Goal: Task Accomplishment & Management: Manage account settings

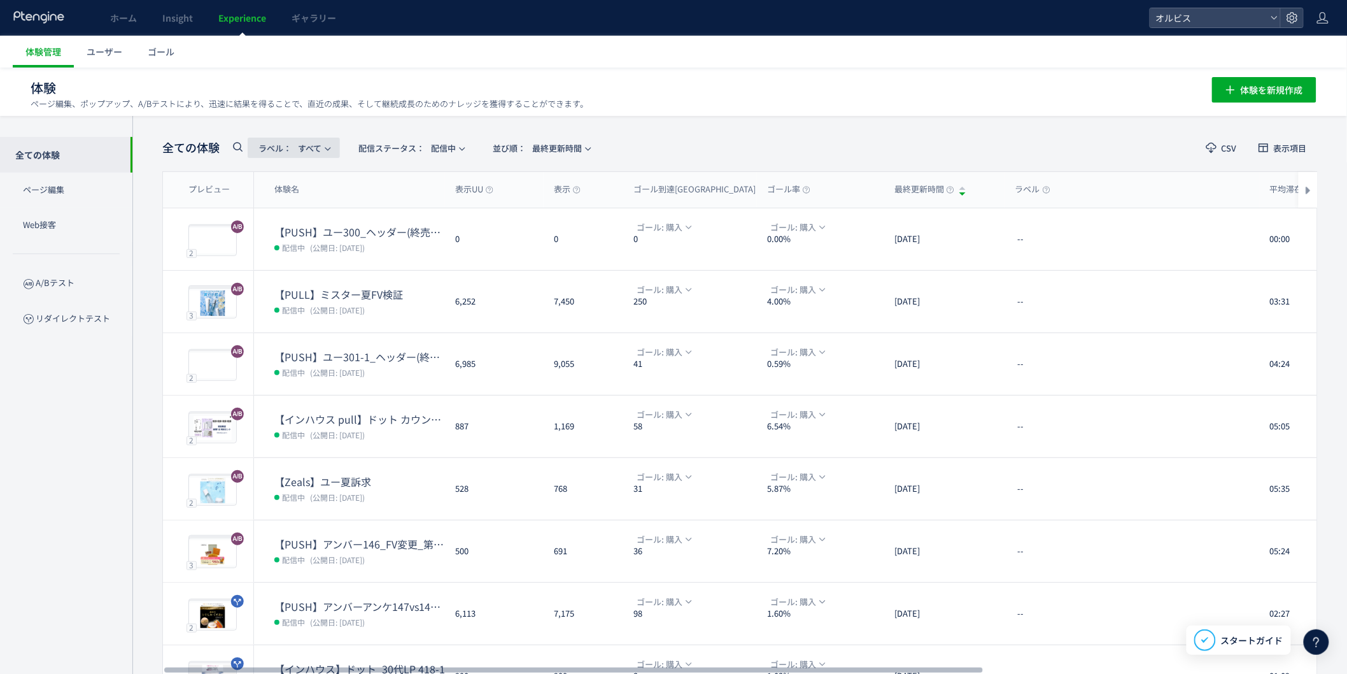
click at [275, 155] on span "ラベル： すべて" at bounding box center [290, 148] width 63 height 21
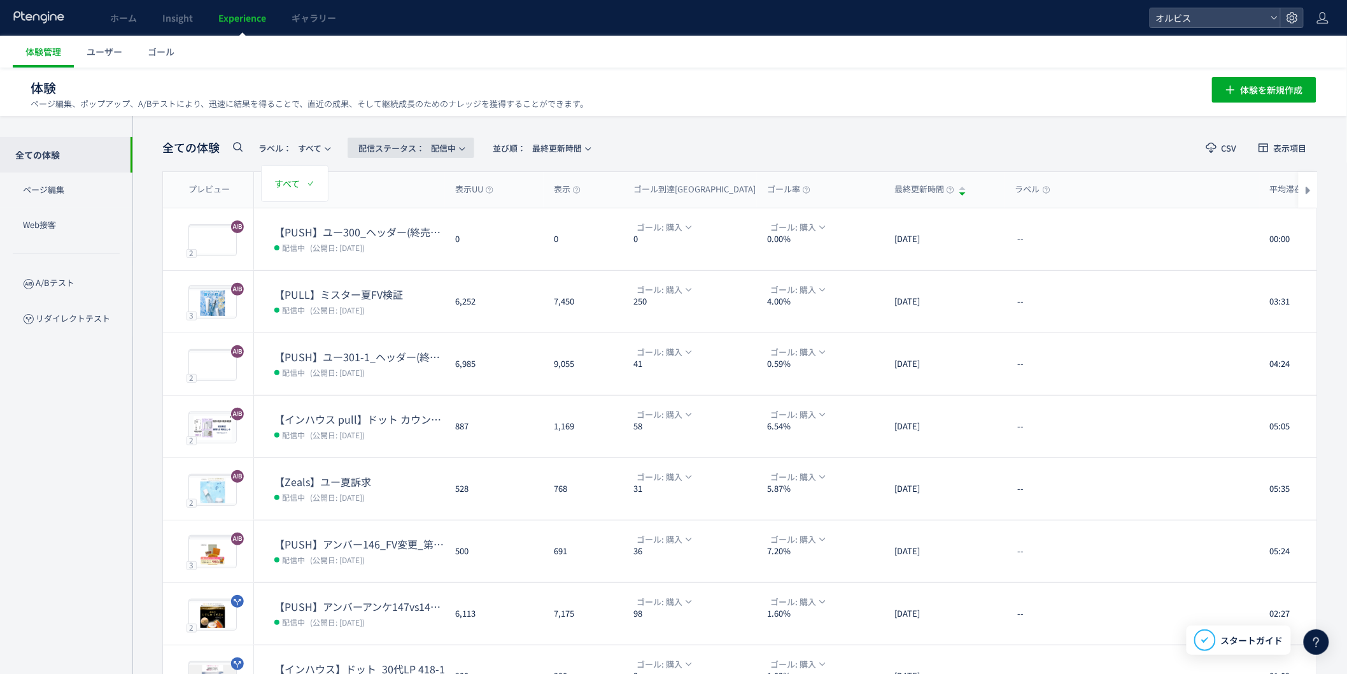
click at [439, 145] on span "配信ステータス​： 配信中" at bounding box center [406, 148] width 97 height 21
click at [423, 181] on li "すべて" at bounding box center [414, 183] width 52 height 23
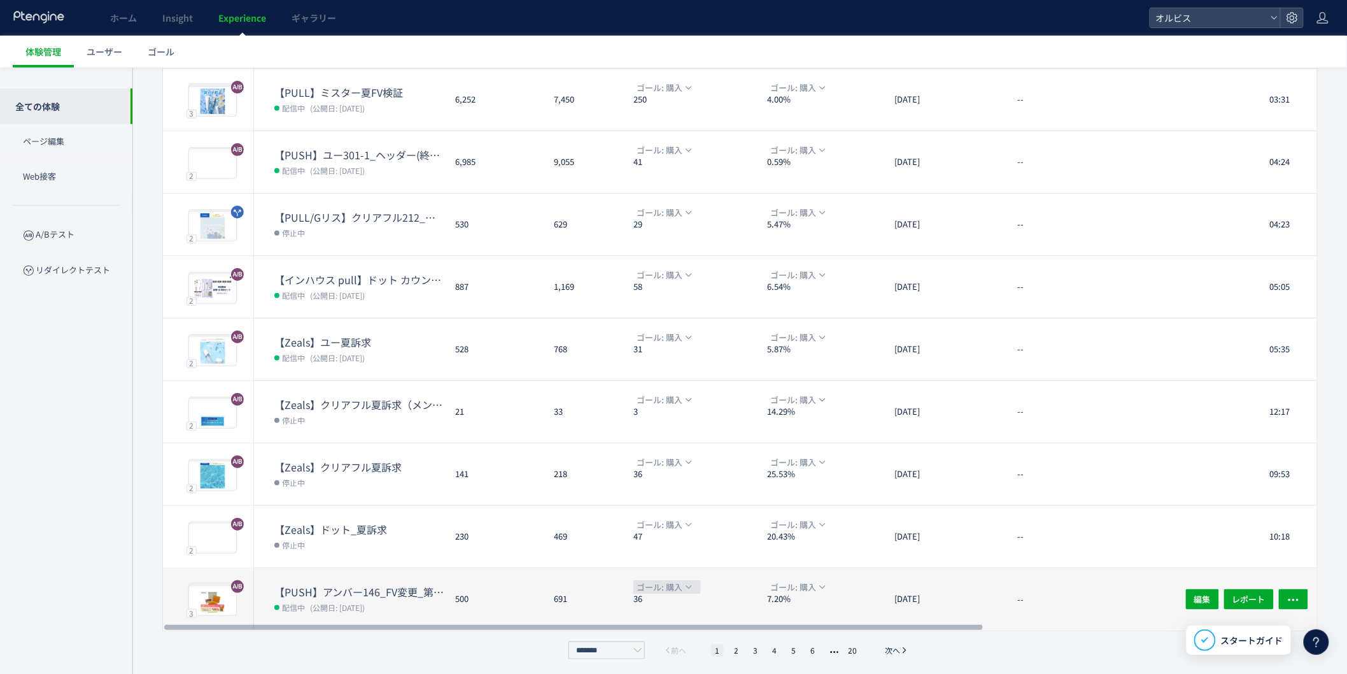
scroll to position [204, 0]
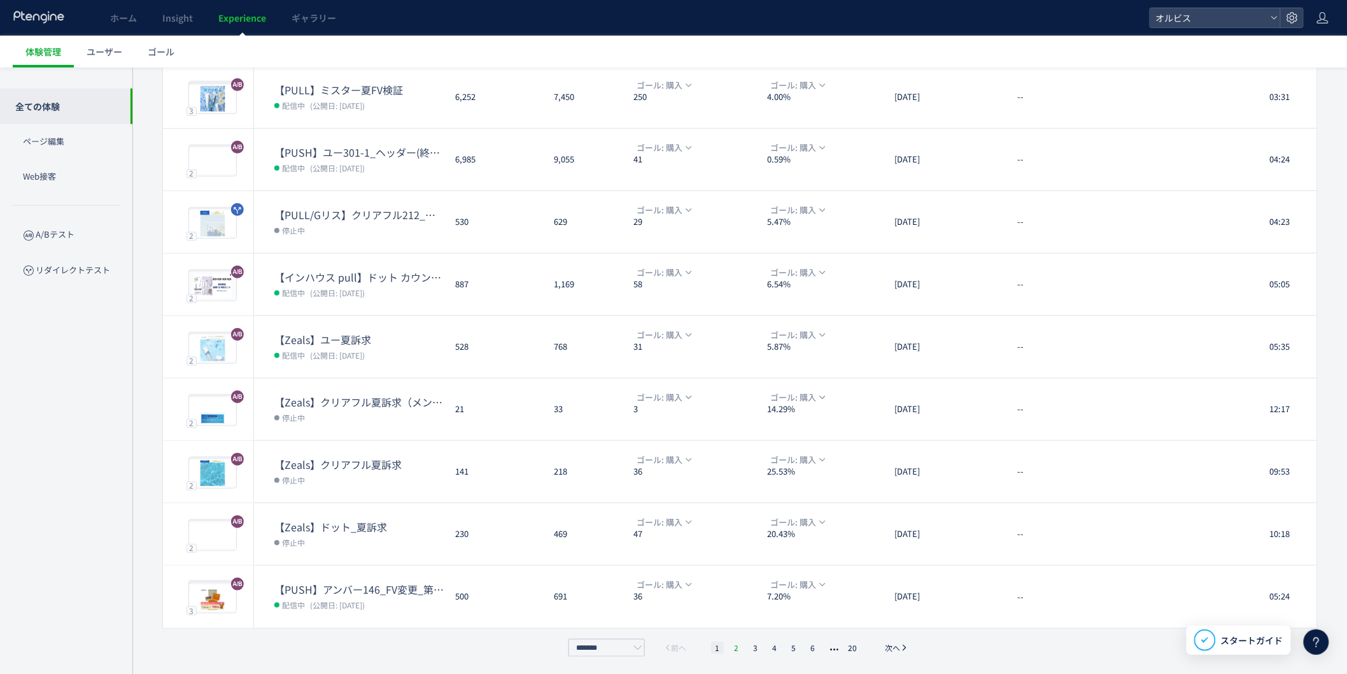
click at [741, 646] on li "2" at bounding box center [736, 647] width 13 height 13
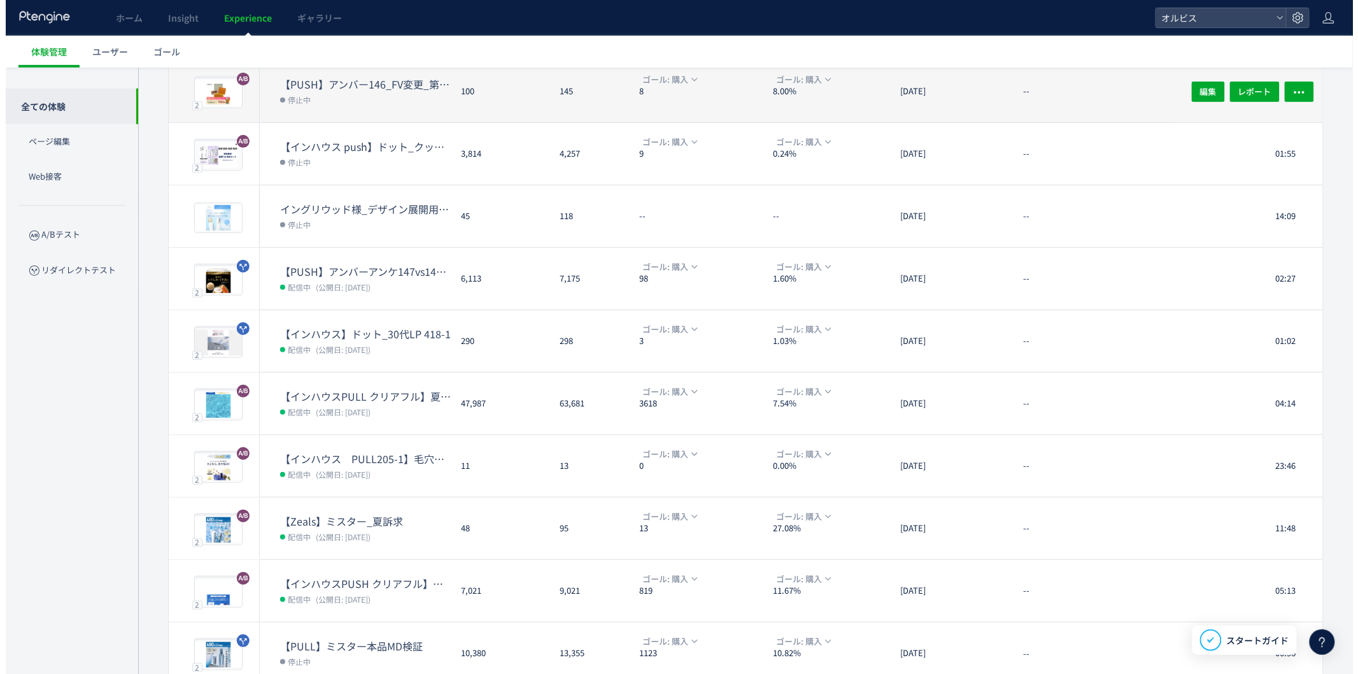
scroll to position [110, 0]
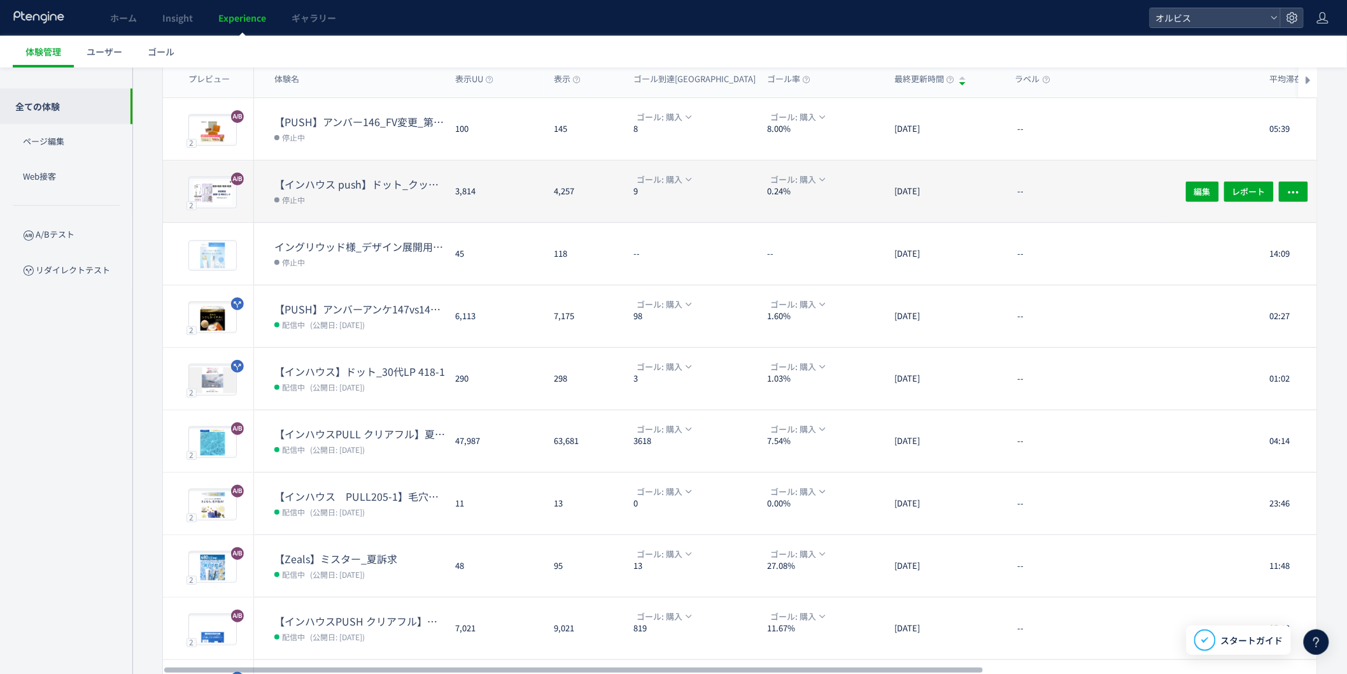
click at [379, 160] on div "【インハウス push】ドット_クッション カウントダウンpopup 停止中" at bounding box center [349, 191] width 191 height 62
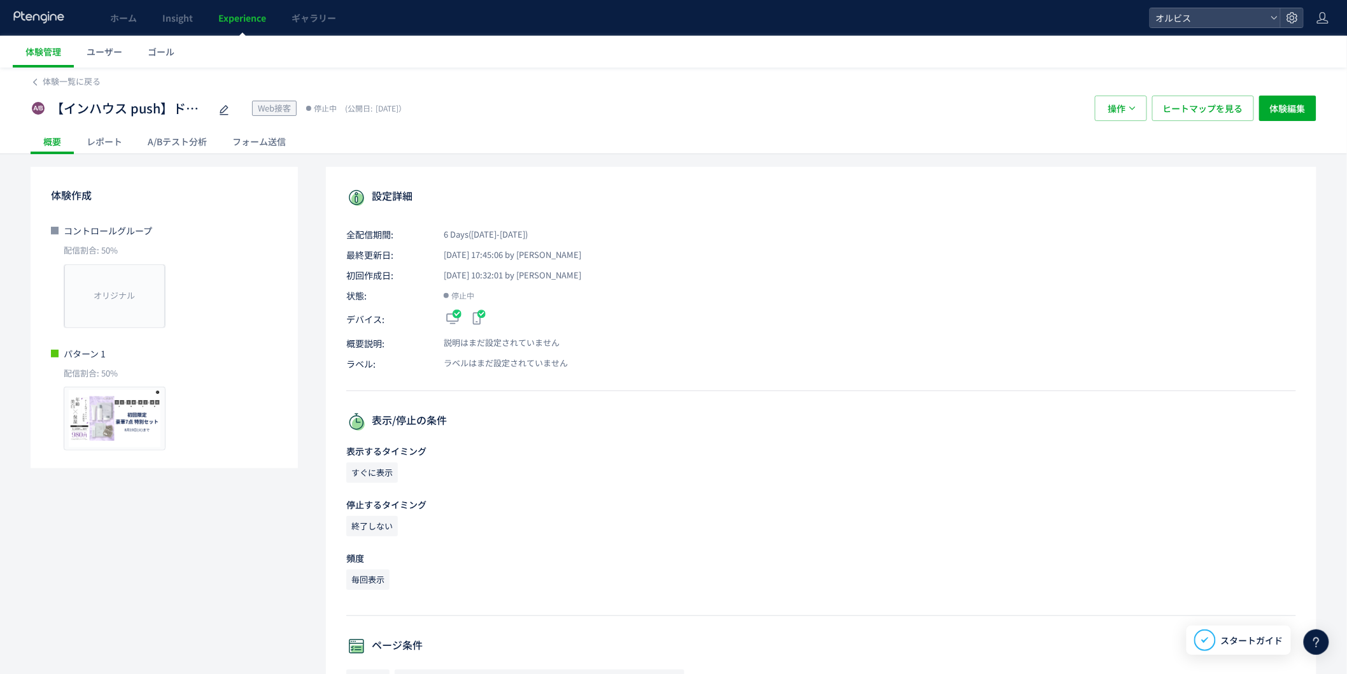
click at [155, 147] on div "A/Bテスト分析" at bounding box center [177, 141] width 85 height 25
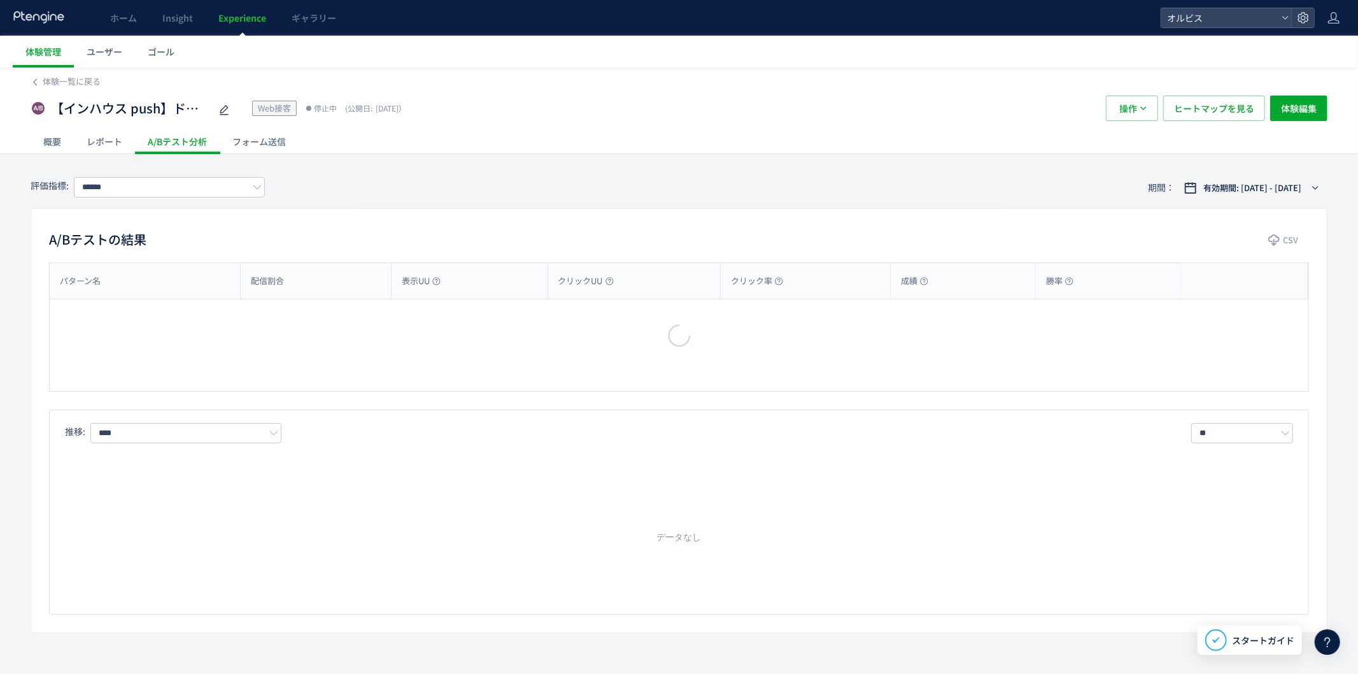
type input "**"
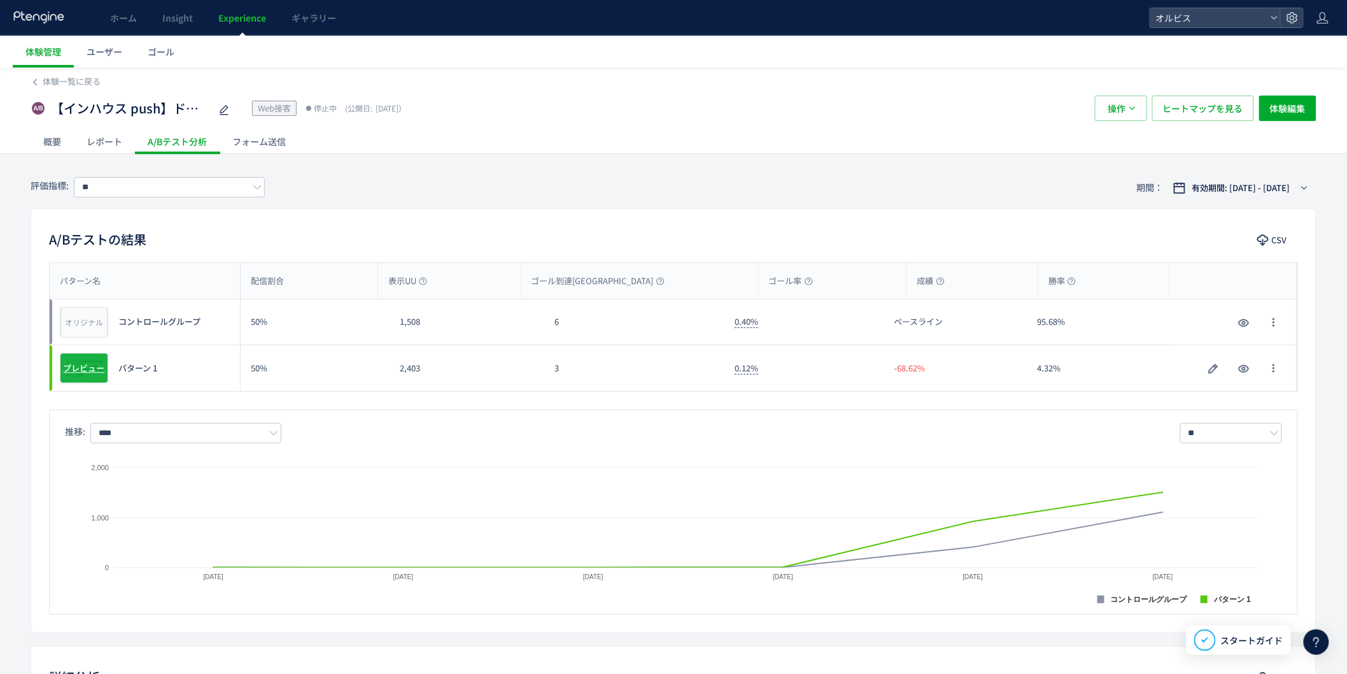
click at [92, 374] on div "プレビュー" at bounding box center [84, 368] width 48 height 31
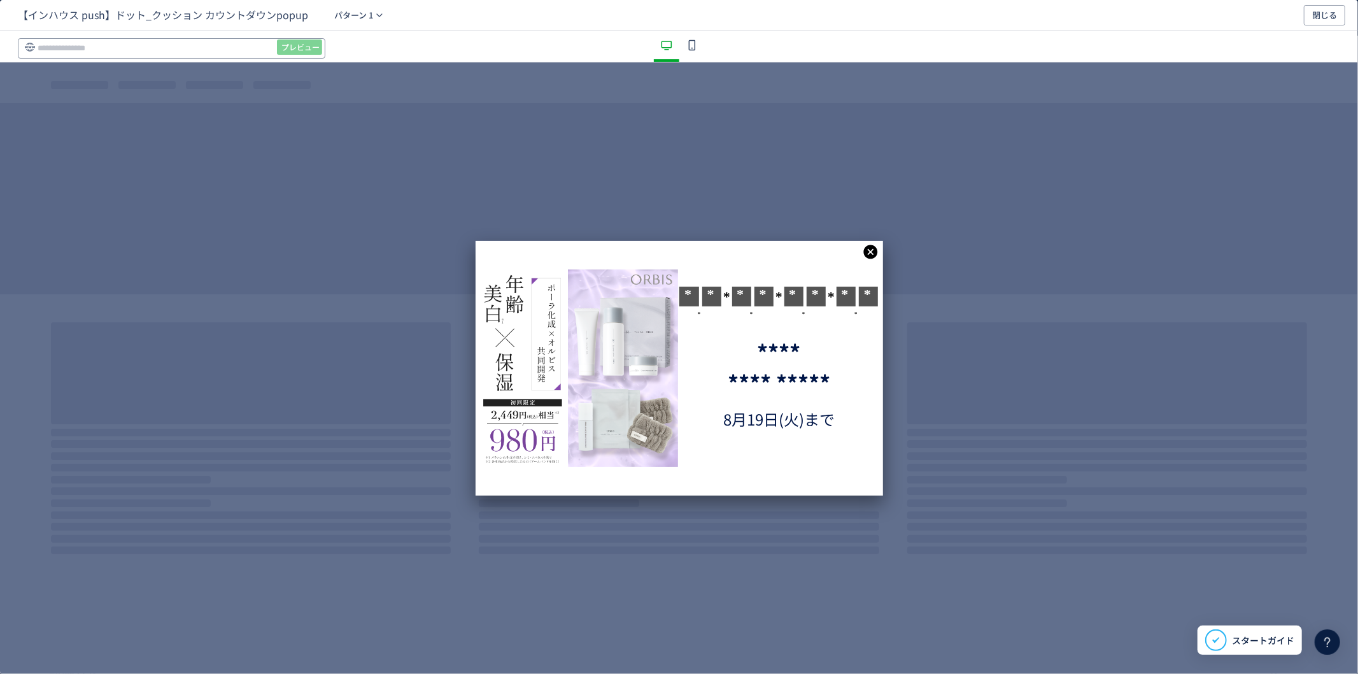
click at [195, 46] on input "dialog" at bounding box center [172, 48] width 308 height 20
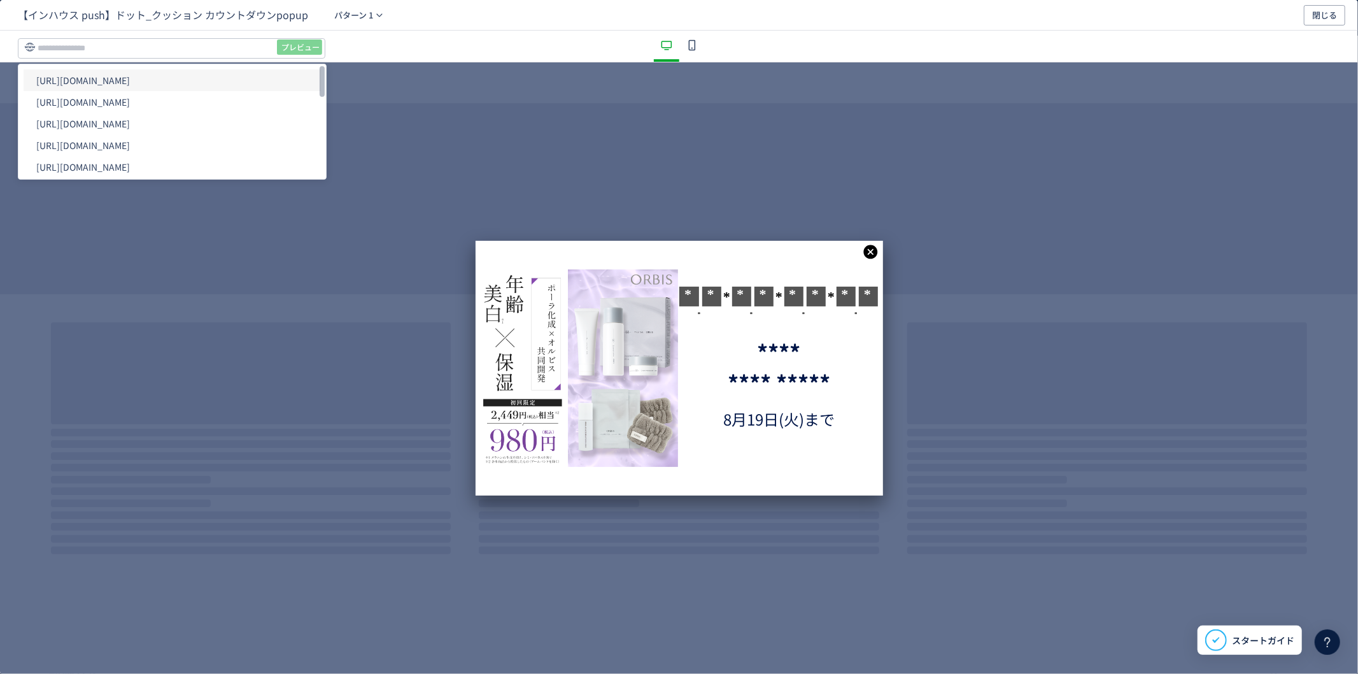
click at [175, 83] on li "[URL][DOMAIN_NAME]" at bounding box center [172, 80] width 297 height 22
type input "**********"
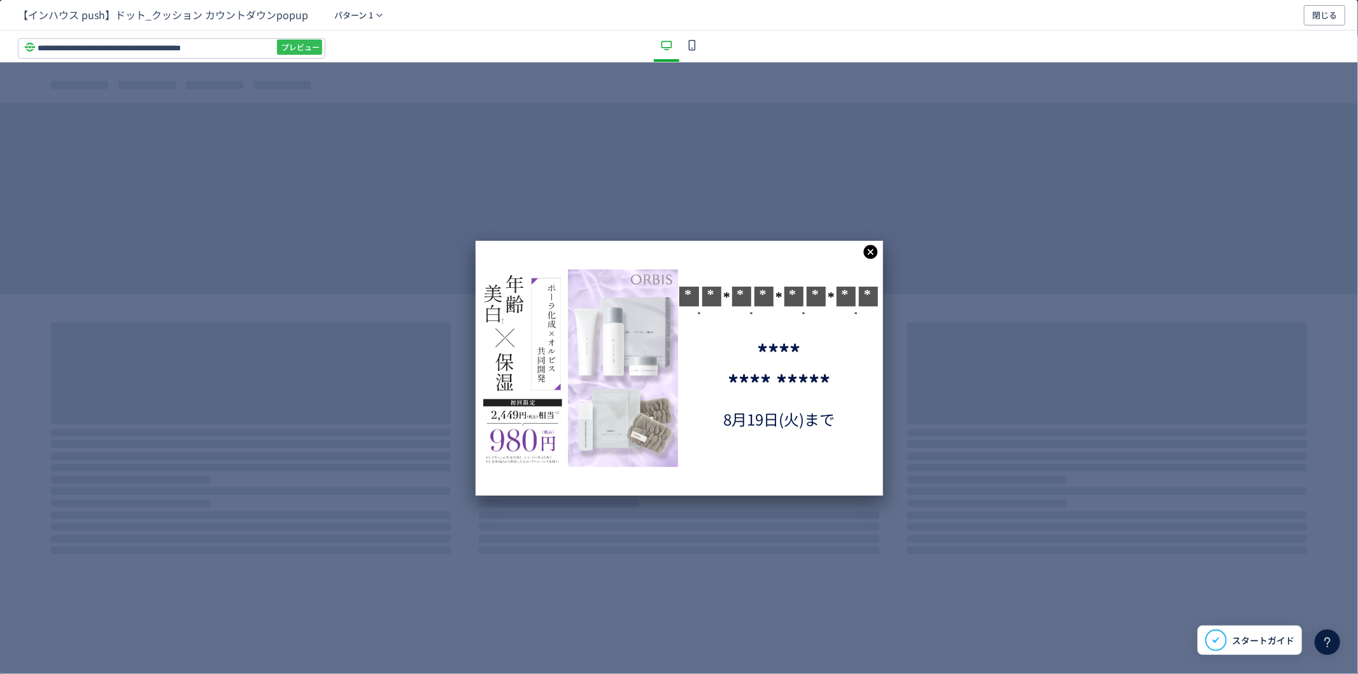
click at [311, 47] on span "プレビュー" at bounding box center [300, 47] width 38 height 20
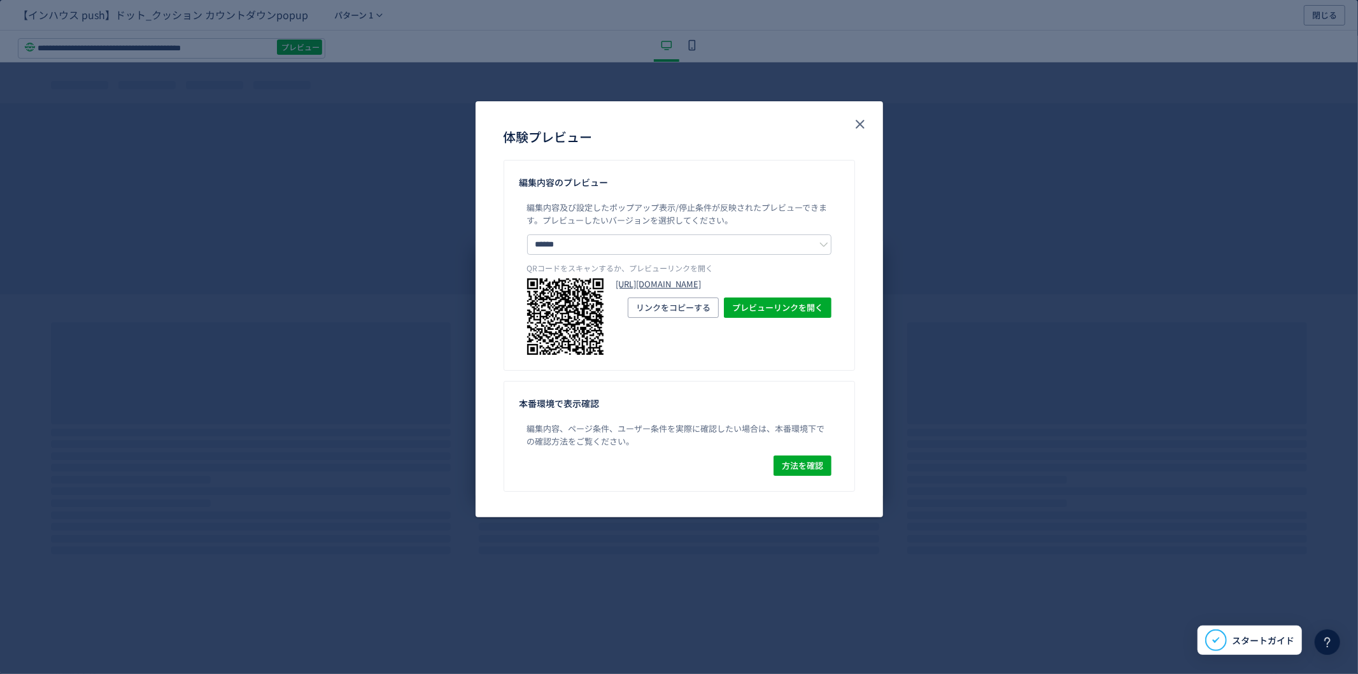
click at [722, 290] on link "[URL][DOMAIN_NAME]" at bounding box center [723, 284] width 215 height 12
click at [863, 123] on icon "close" at bounding box center [860, 124] width 15 height 15
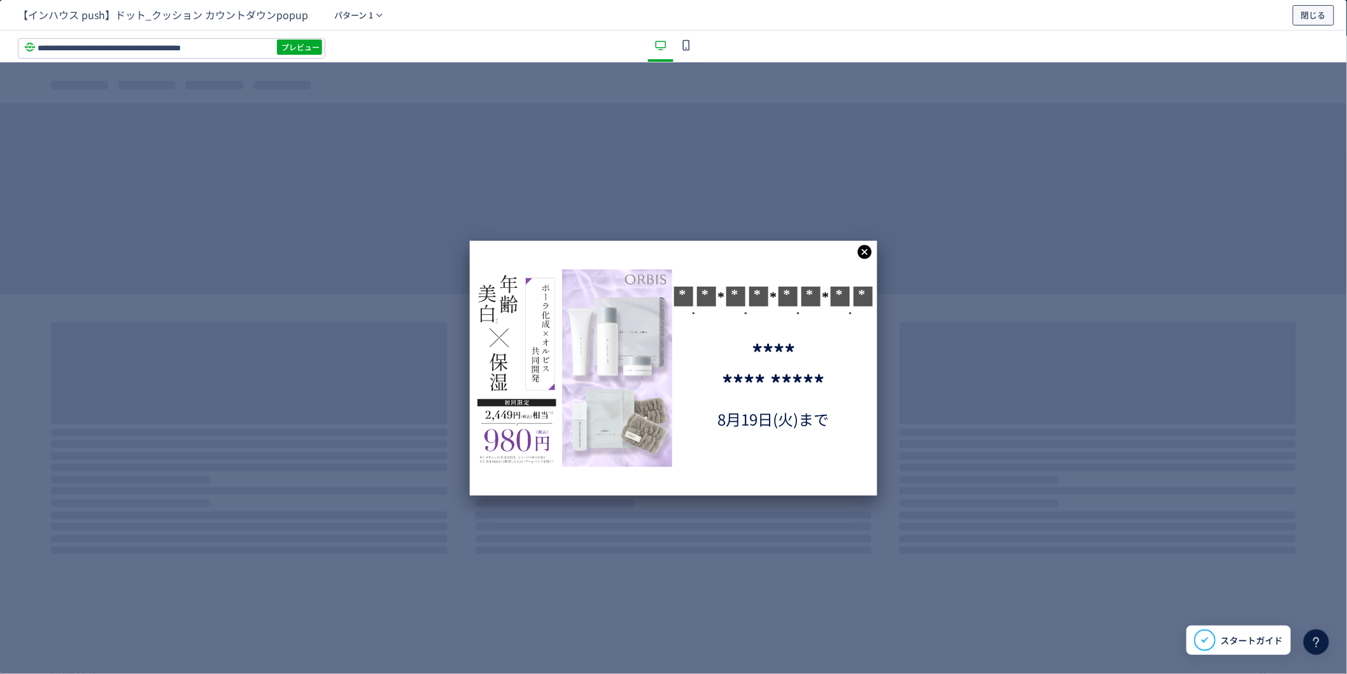
click at [1327, 13] on button "閉じる" at bounding box center [1313, 15] width 41 height 20
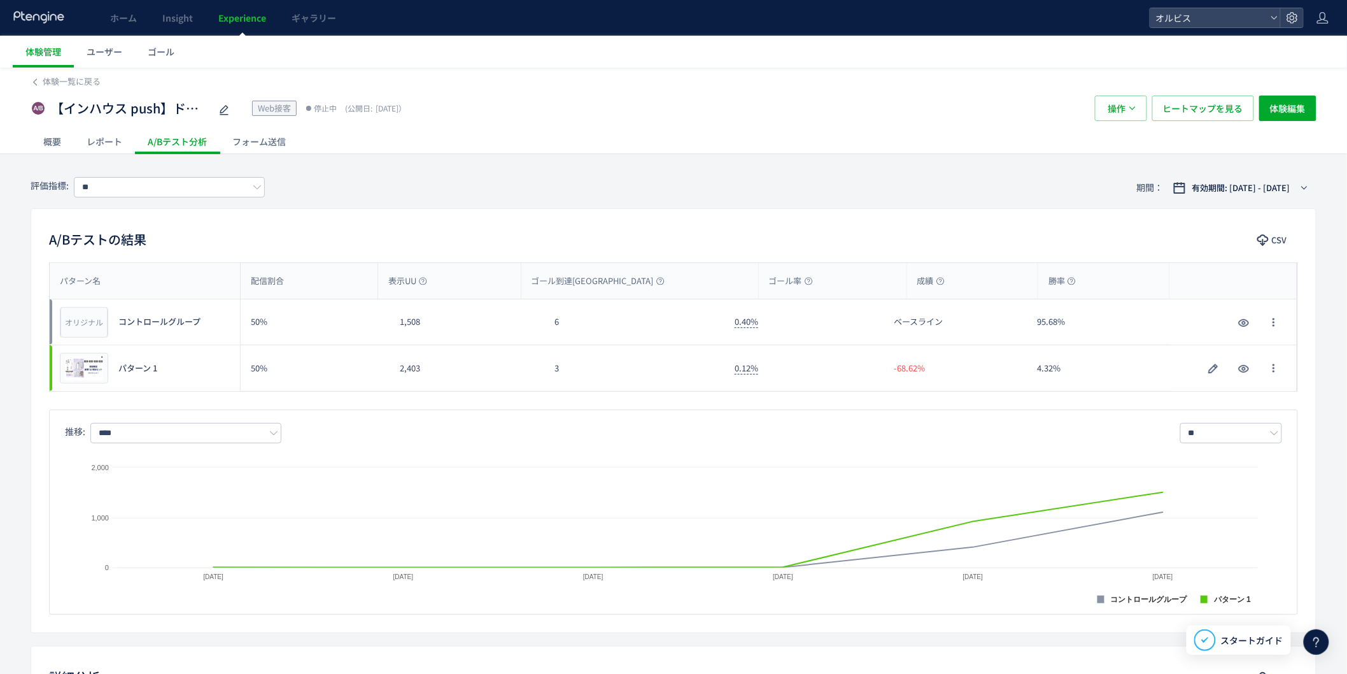
click at [102, 144] on div "レポート" at bounding box center [104, 141] width 61 height 25
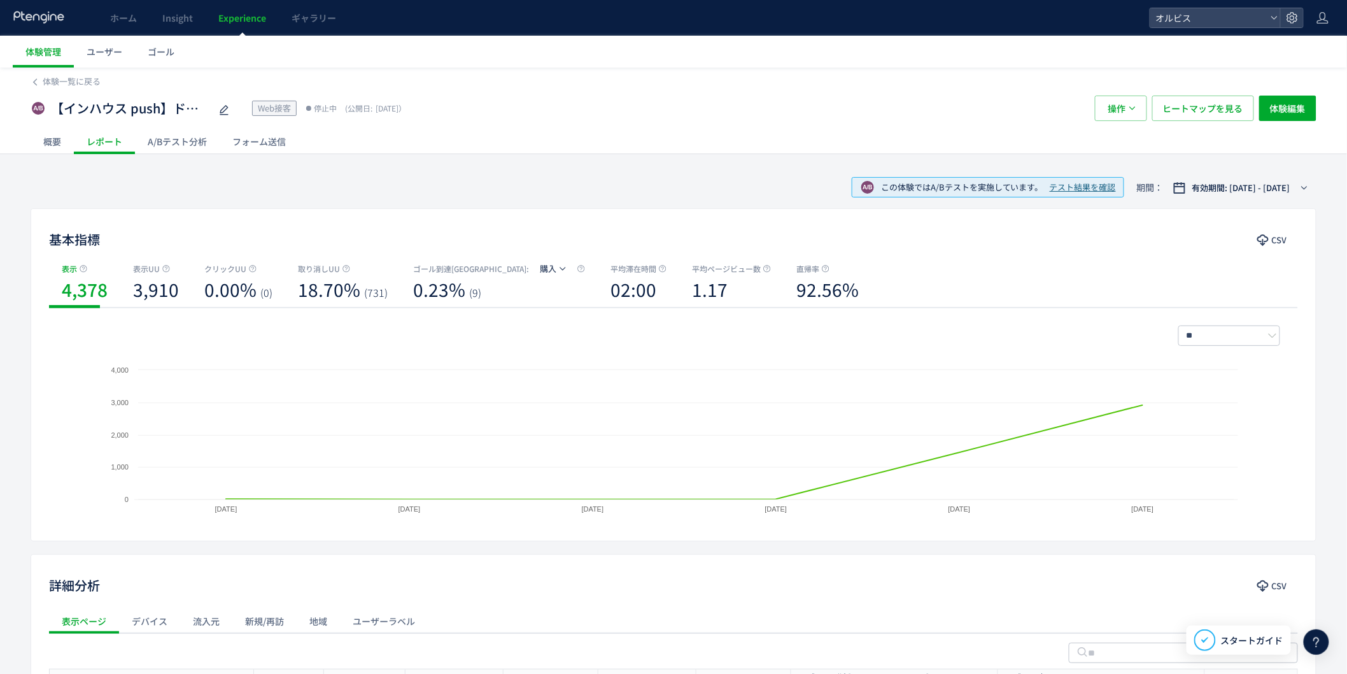
click at [58, 138] on div "概要" at bounding box center [52, 141] width 43 height 25
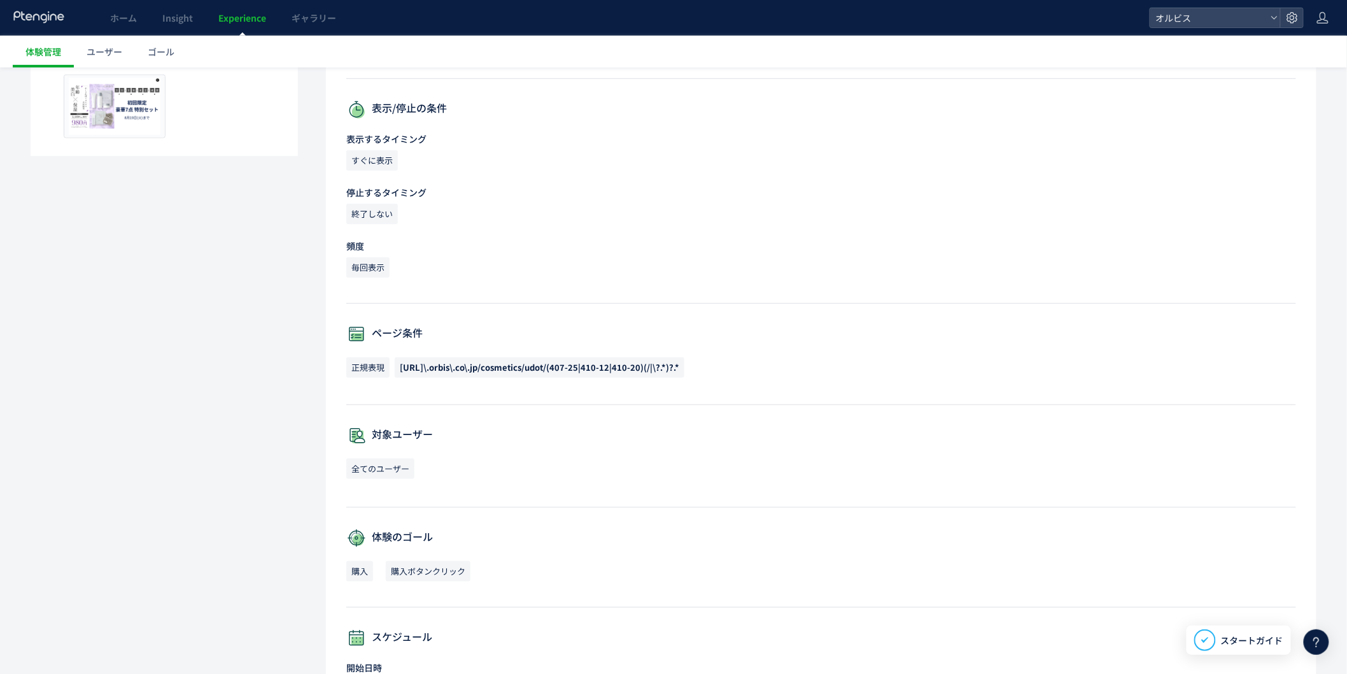
scroll to position [313, 0]
drag, startPoint x: 400, startPoint y: 363, endPoint x: 694, endPoint y: 377, distance: 294.5
click at [694, 377] on p "正規表現 [URL]\.orbis\.co\.jp/cosmetics/udot/(407-25|410-12|410-20)(/|\?.*)?.*" at bounding box center [821, 370] width 950 height 27
click at [684, 368] on span "[URL]\.orbis\.co\.jp/cosmetics/udot/(407-25|410-12|410-20)(/|\?.*)?.*" at bounding box center [540, 367] width 290 height 20
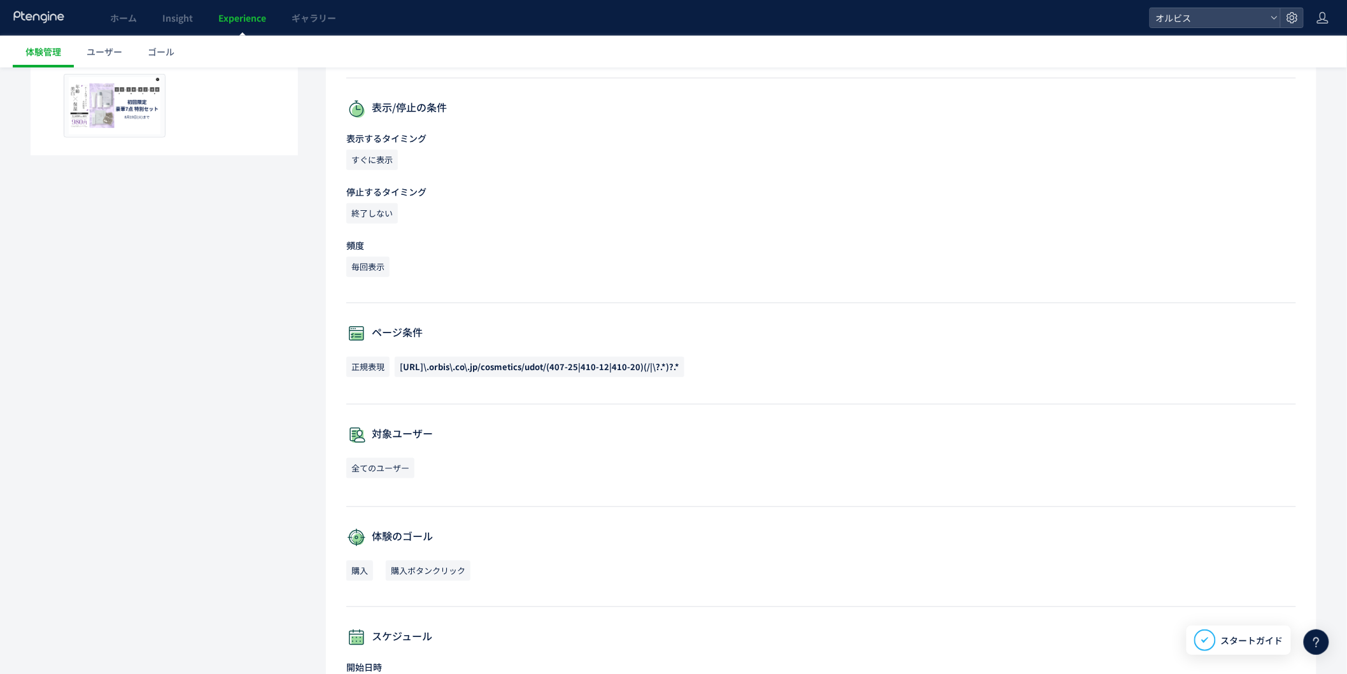
click at [684, 368] on span "[URL]\.orbis\.co\.jp/cosmetics/udot/(407-25|410-12|410-20)(/|\?.*)?.*" at bounding box center [540, 367] width 290 height 20
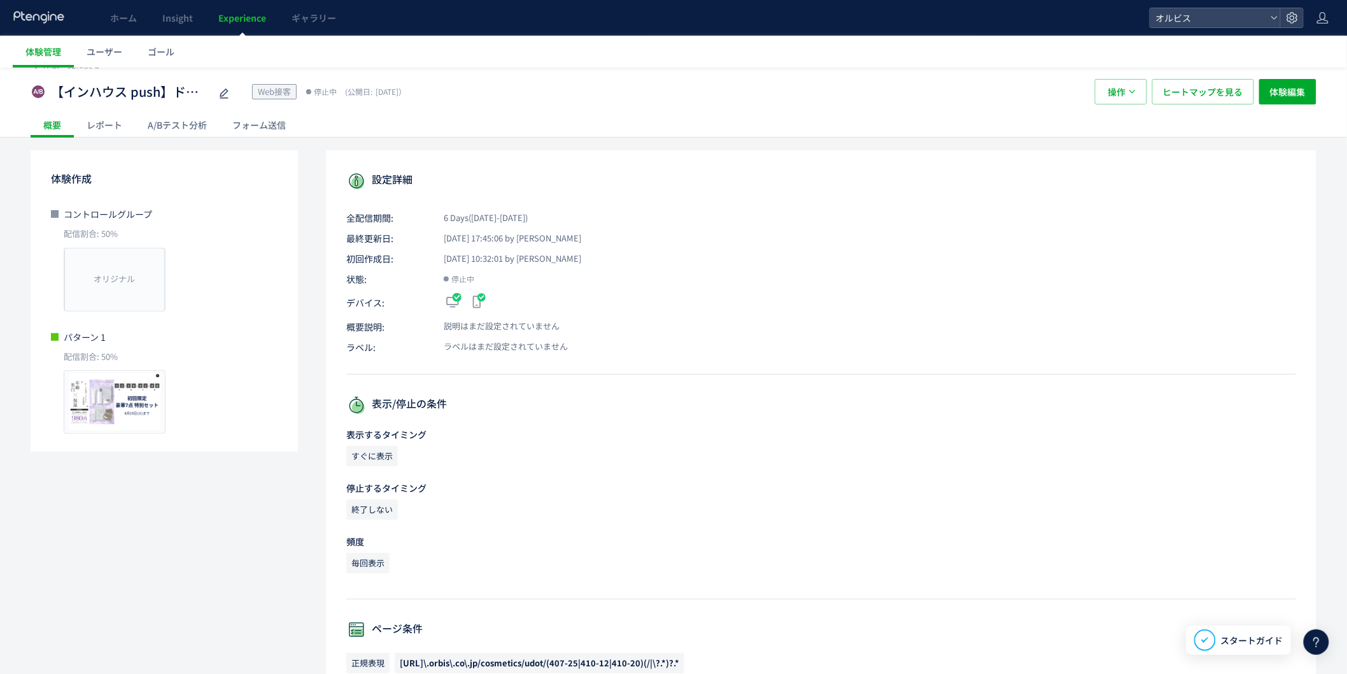
scroll to position [14, 0]
click at [181, 131] on div "A/Bテスト分析" at bounding box center [177, 127] width 85 height 25
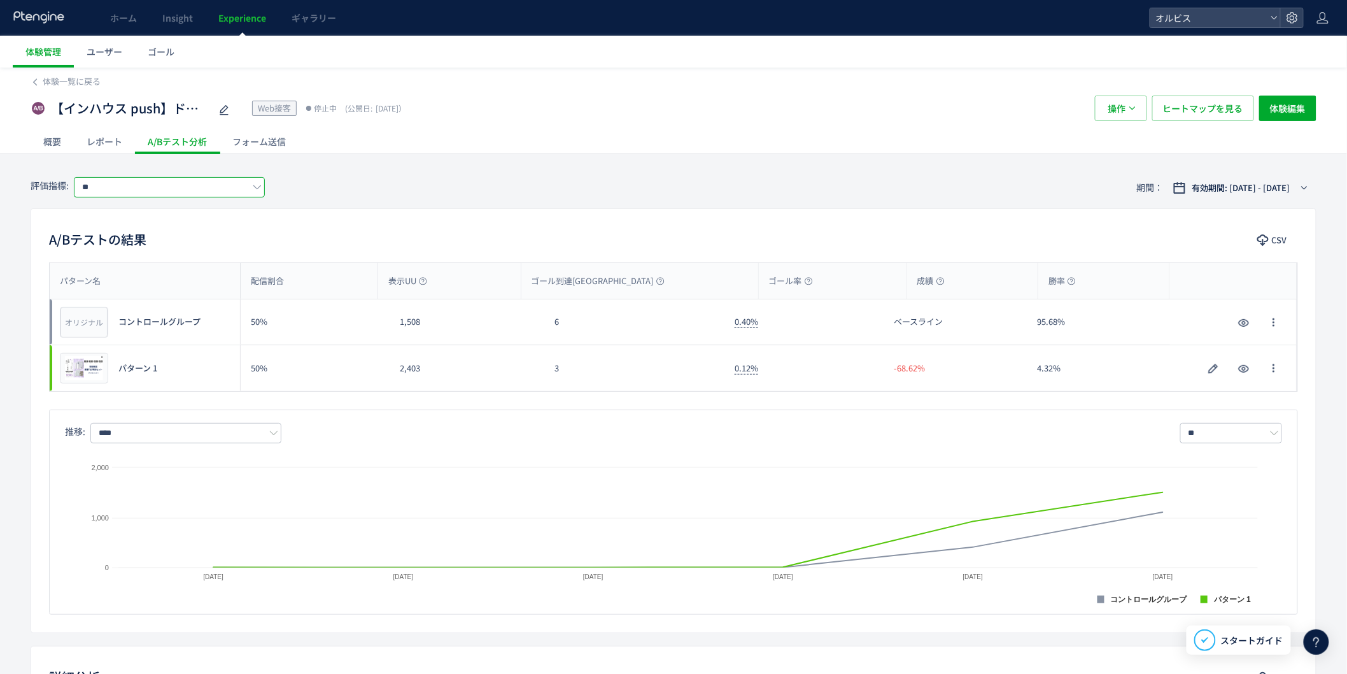
drag, startPoint x: 210, startPoint y: 185, endPoint x: 208, endPoint y: 194, distance: 9.1
click at [210, 185] on input "**" at bounding box center [169, 187] width 191 height 20
click at [206, 260] on span "購入ボタンクリック" at bounding box center [172, 261] width 166 height 22
type input "*********"
click at [247, 22] on span "Experience" at bounding box center [242, 17] width 48 height 13
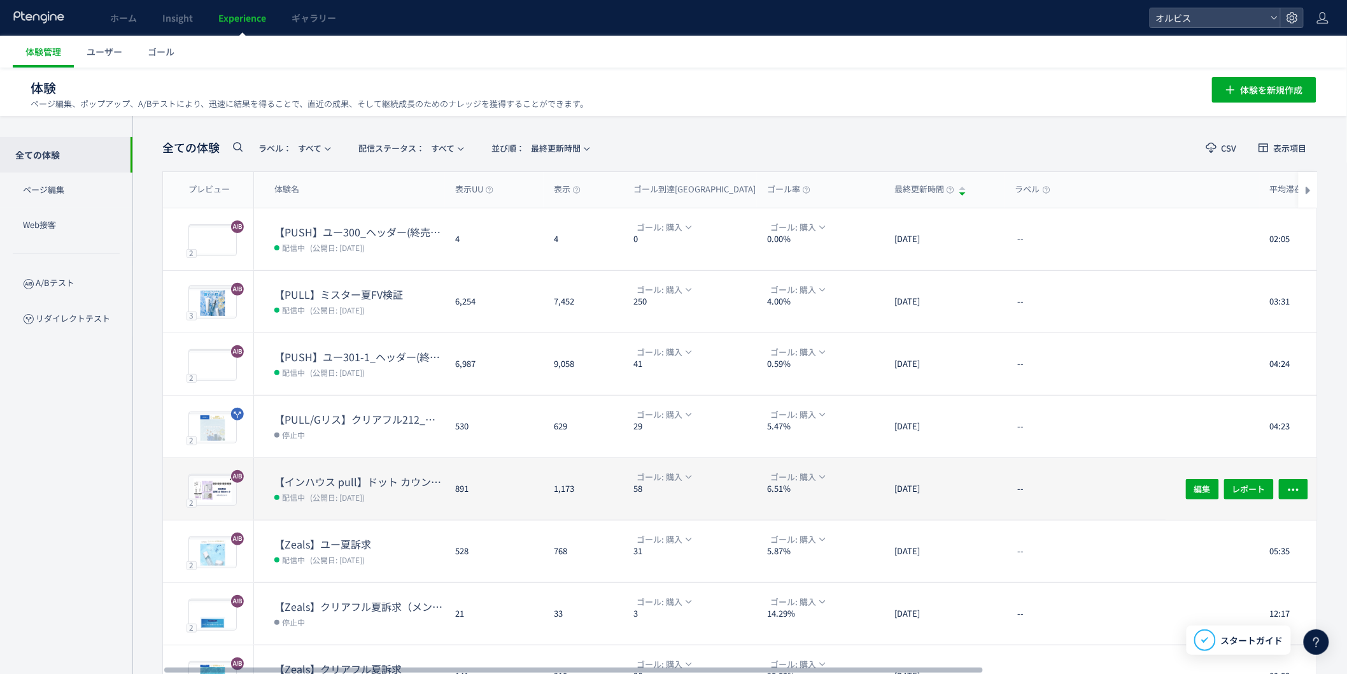
click at [365, 492] on span "(公開日: [DATE])" at bounding box center [337, 497] width 55 height 11
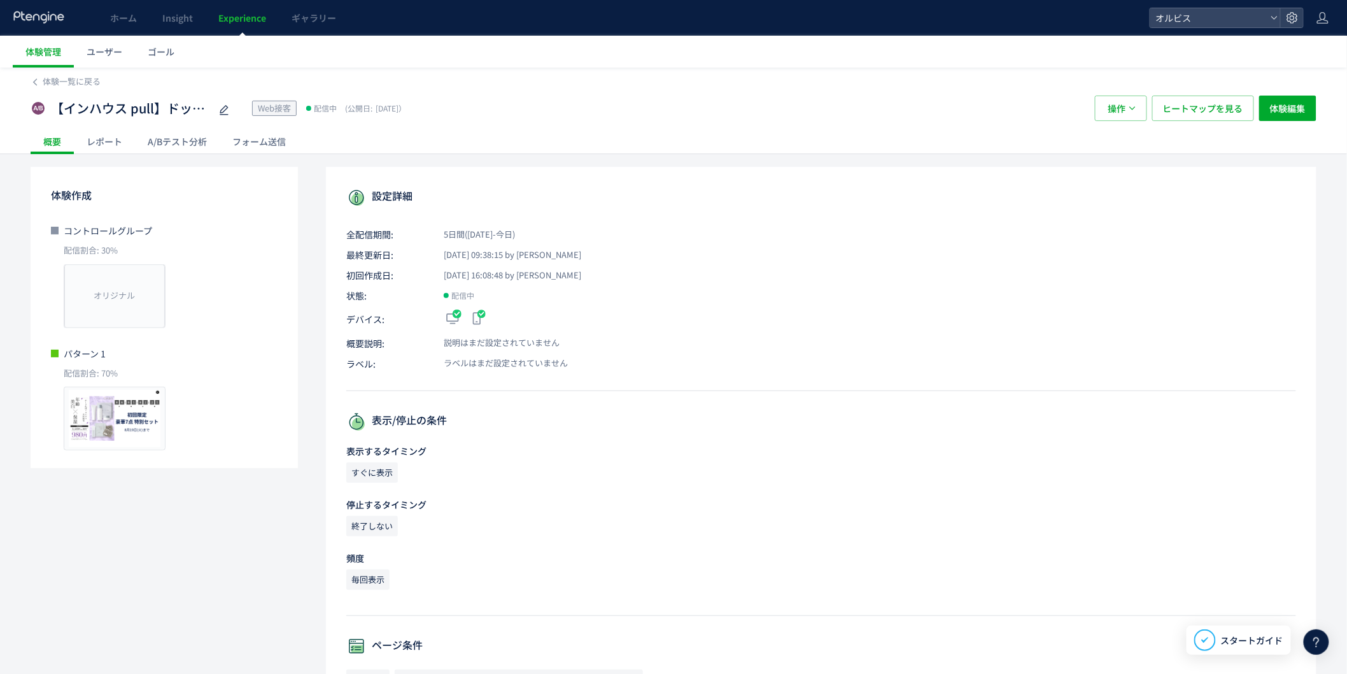
click at [178, 139] on div "A/Bテスト分析" at bounding box center [177, 141] width 85 height 25
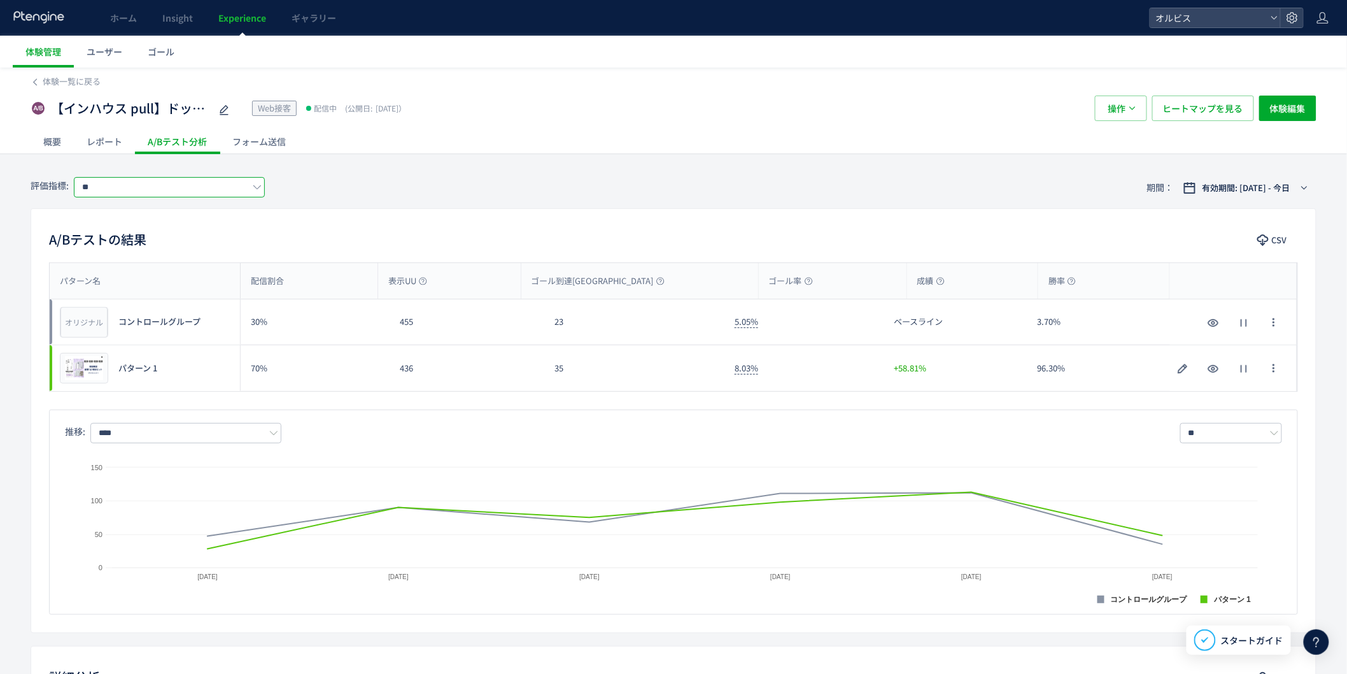
click at [149, 187] on input "**" at bounding box center [169, 187] width 191 height 20
drag, startPoint x: 131, startPoint y: 268, endPoint x: 558, endPoint y: 160, distance: 440.7
click at [131, 268] on span "購入ボタンクリック" at bounding box center [172, 261] width 166 height 22
click at [218, 189] on input "*********" at bounding box center [169, 187] width 191 height 20
drag, startPoint x: 176, startPoint y: 236, endPoint x: 478, endPoint y: 214, distance: 302.6
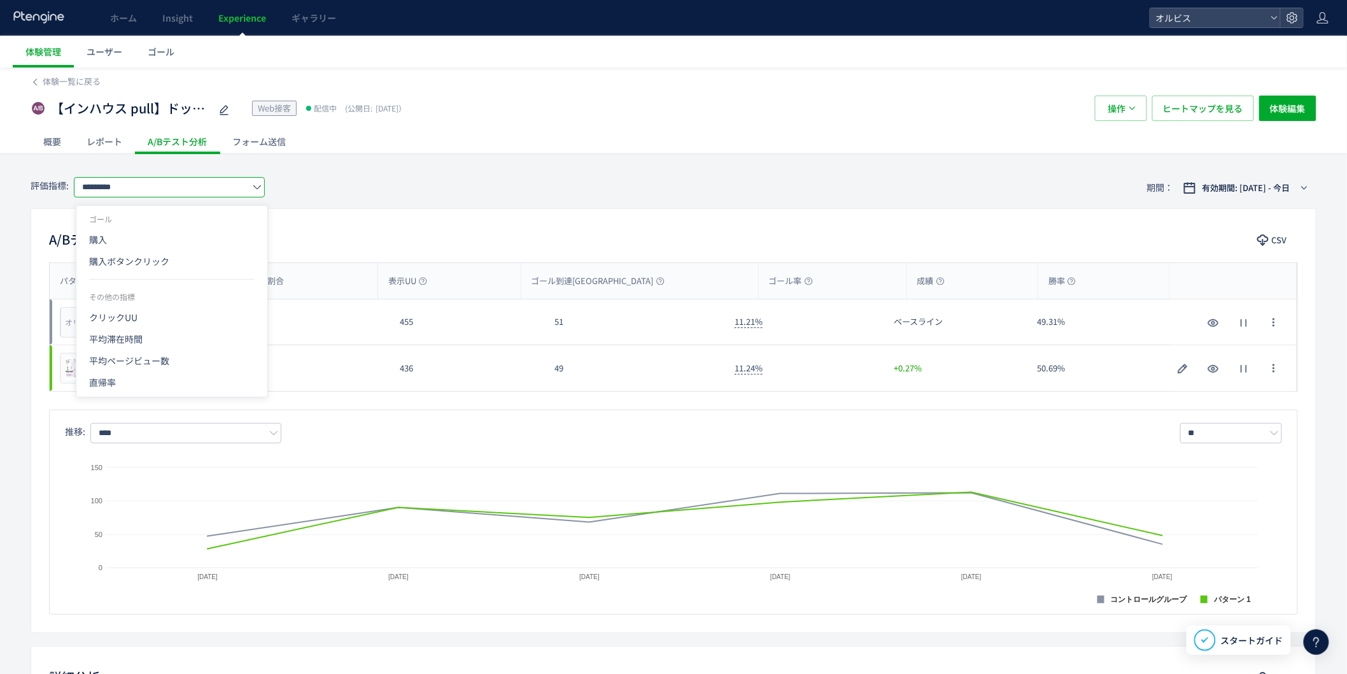
click at [176, 236] on span "購入" at bounding box center [172, 240] width 166 height 22
type input "**"
click at [478, 214] on div "A/Bテストの結果 CSV パターン名 配信割合 表示UU ゴール到達UU ゴール率 成績 勝率 パターン名 オリジナル プレビュー コントロールグループ 3…" at bounding box center [674, 420] width 1286 height 425
click at [582, 372] on div "35" at bounding box center [634, 368] width 180 height 46
click at [236, 23] on span "Experience" at bounding box center [242, 17] width 48 height 13
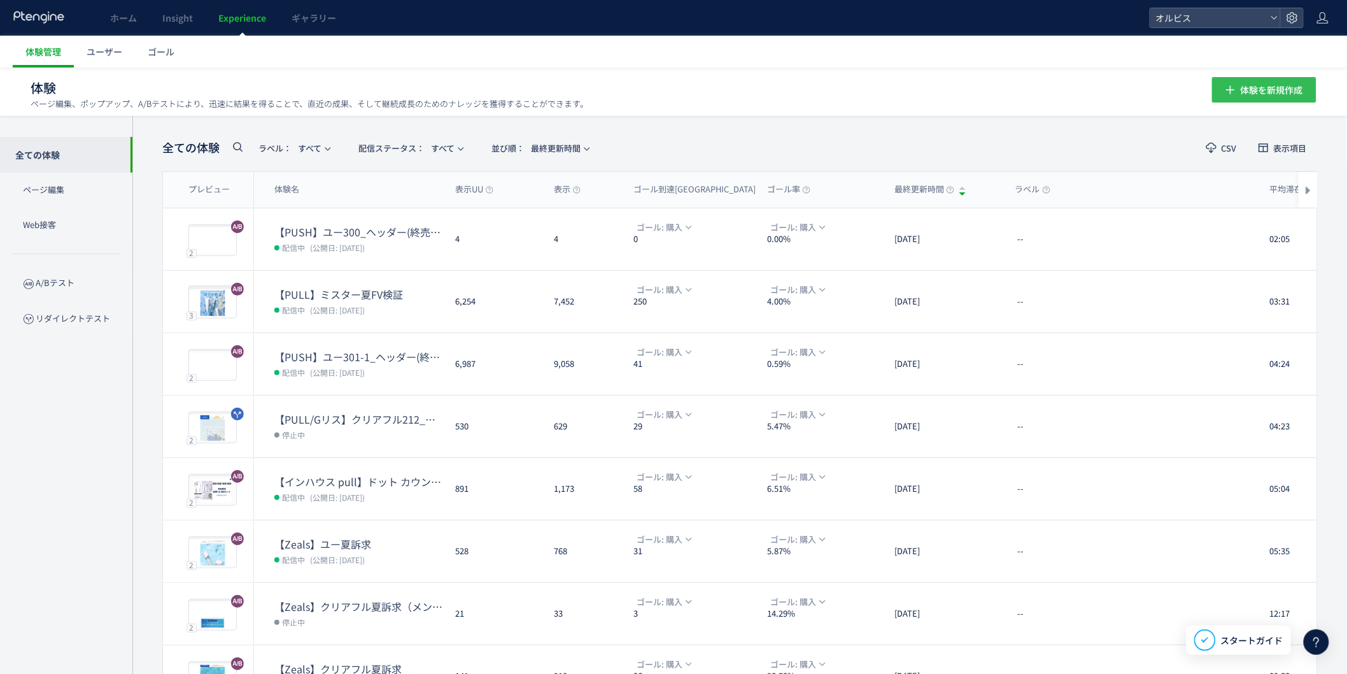
click at [1272, 96] on span "体験を新規作成" at bounding box center [1272, 89] width 62 height 25
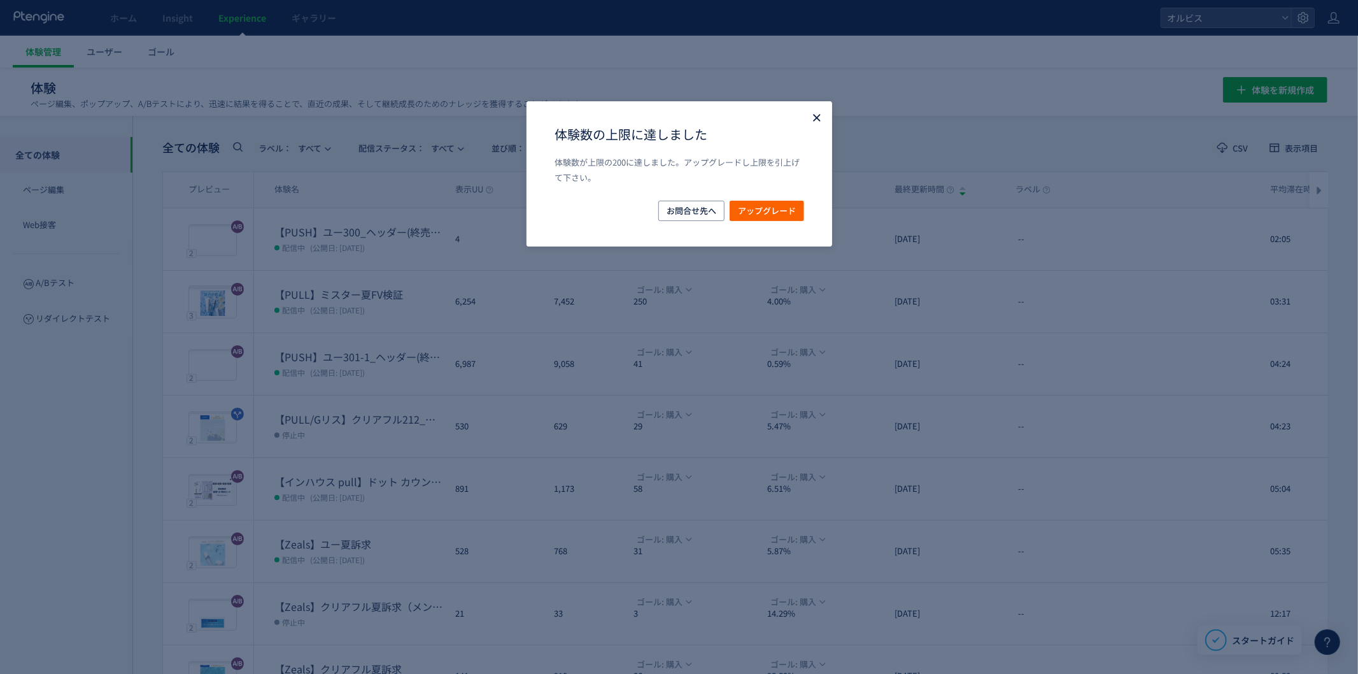
click at [811, 123] on icon "Close" at bounding box center [817, 117] width 13 height 13
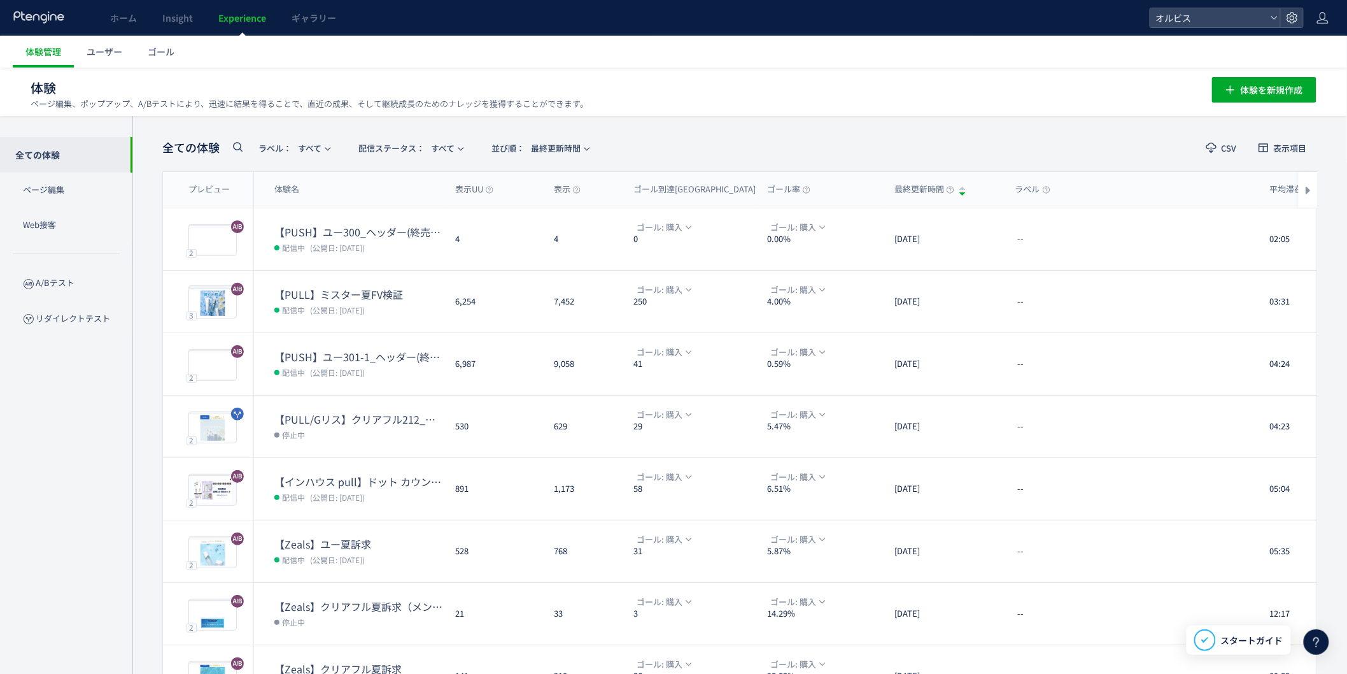
click at [232, 24] on link "Experience" at bounding box center [242, 18] width 73 height 36
click at [248, 13] on span "Experience" at bounding box center [242, 17] width 48 height 13
drag, startPoint x: 146, startPoint y: 366, endPoint x: 150, endPoint y: 387, distance: 21.3
click at [146, 366] on div "全ての体験 ラベル： すべて 配信ステータス​： すべて 並び順： 最終更新時間 CSV 表示項目 プレビュー 体験名 表示UU 表示 ゴール到達UU ゴール…" at bounding box center [739, 498] width 1215 height 764
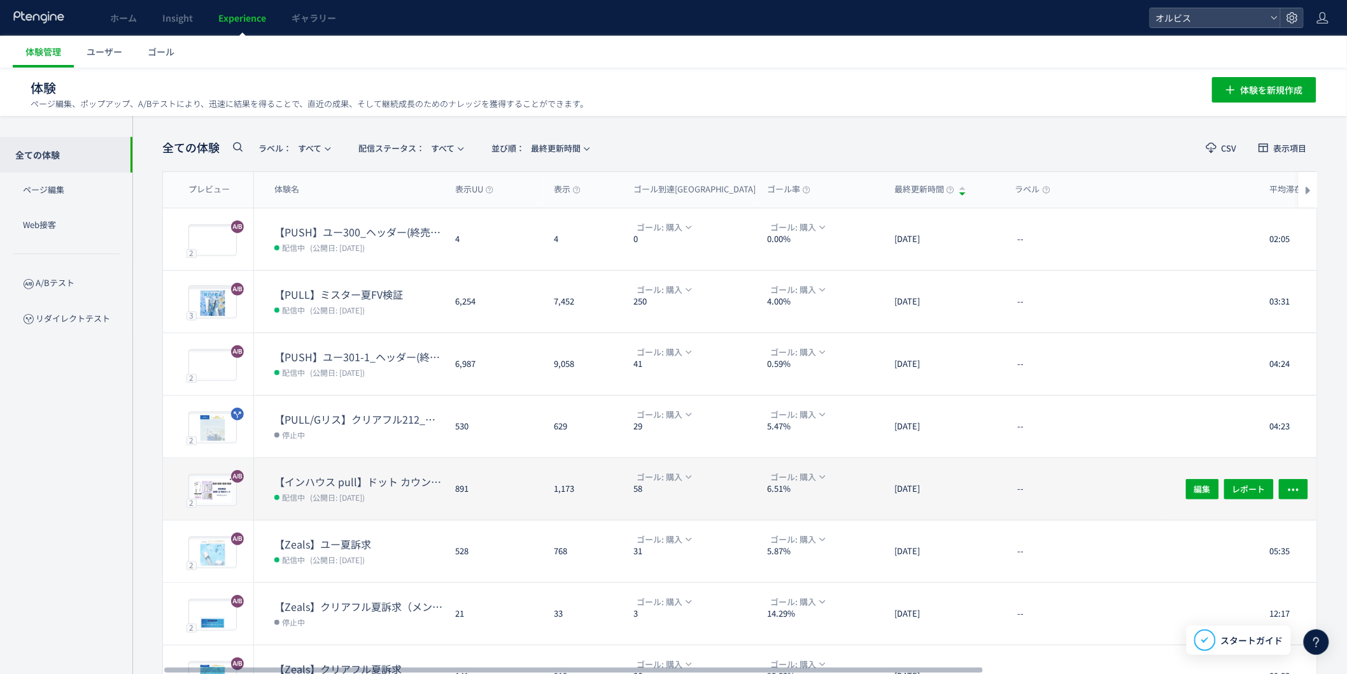
drag, startPoint x: 1326, startPoint y: 274, endPoint x: 958, endPoint y: 505, distance: 433.7
click at [1326, 274] on div "全ての体験 ラベル： すべて 配信ステータス​： すべて 並び順： 最終更新時間 CSV 表示項目 プレビュー 体験名 表示UU 表示 ゴール到達UU ゴール…" at bounding box center [739, 498] width 1215 height 764
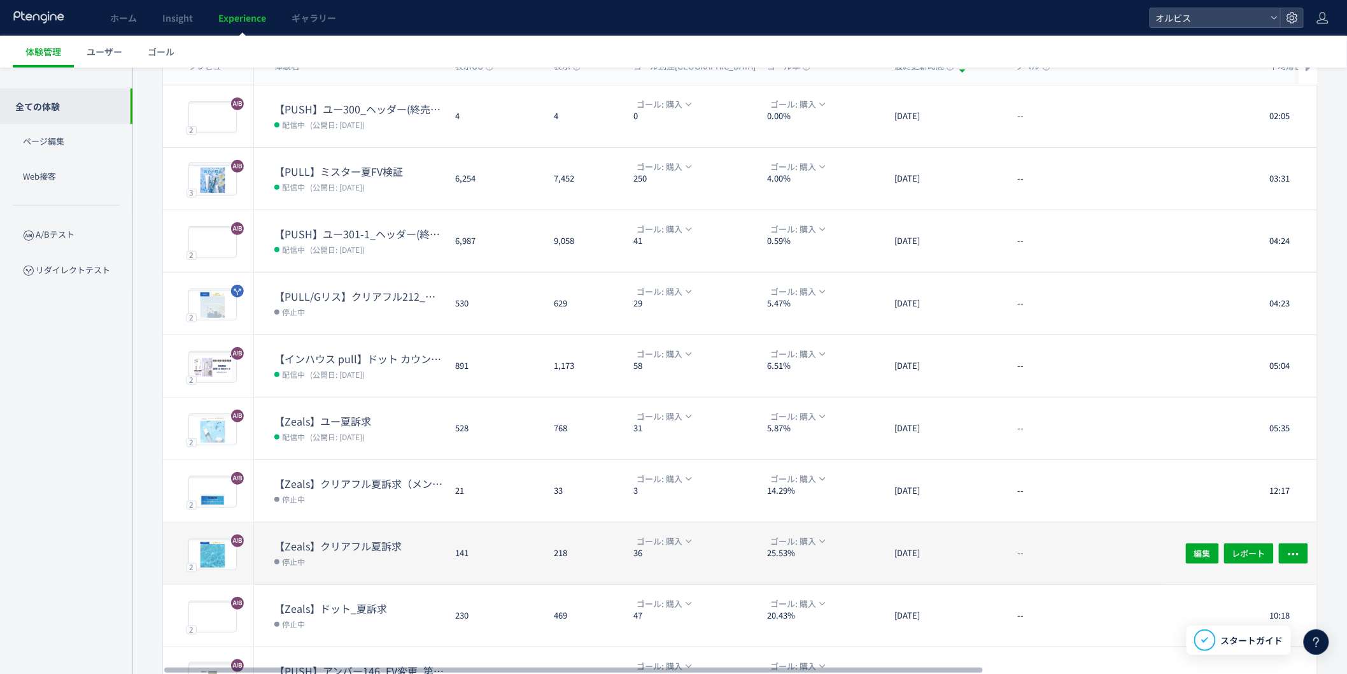
scroll to position [204, 0]
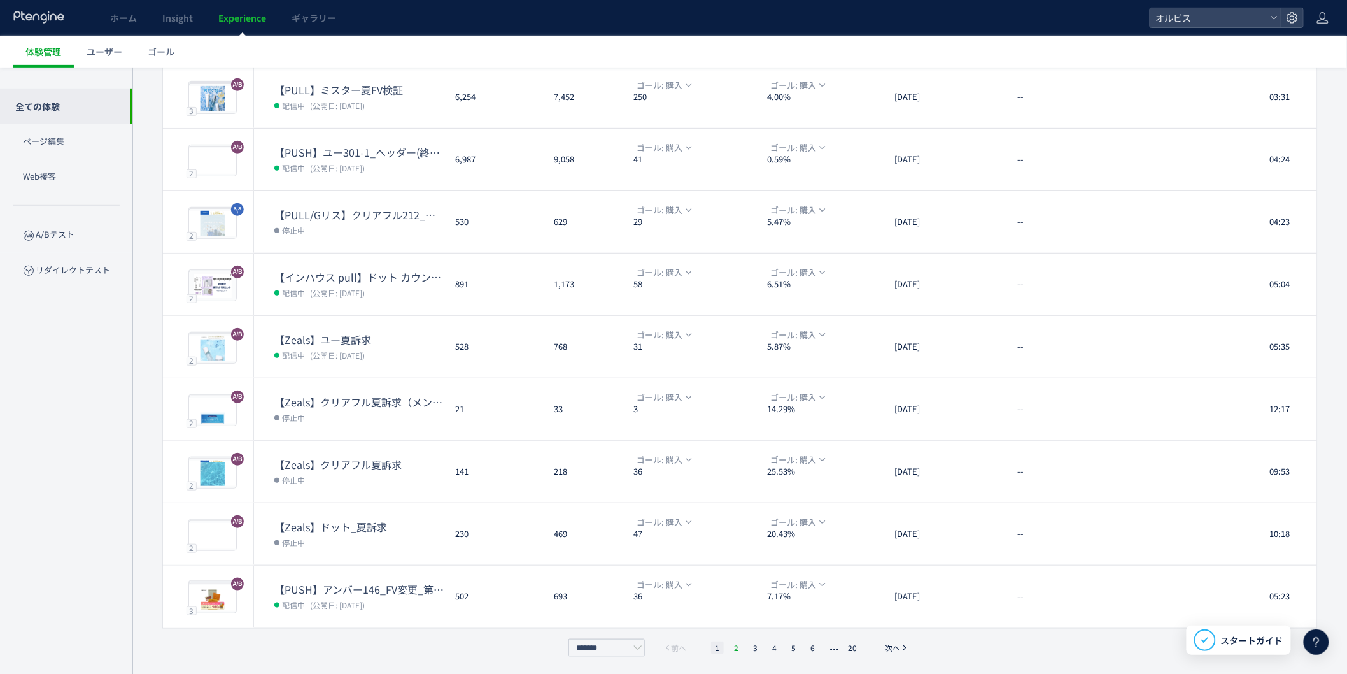
click at [740, 651] on li "2" at bounding box center [736, 647] width 13 height 13
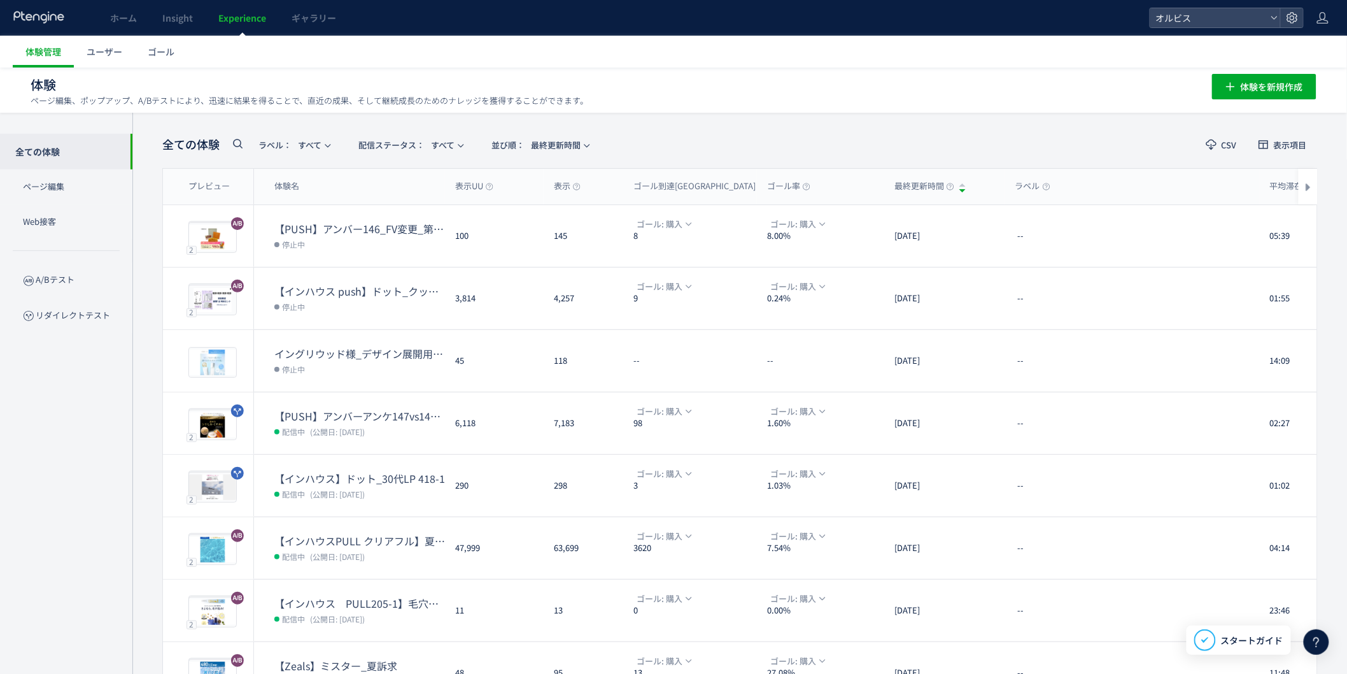
scroll to position [0, 0]
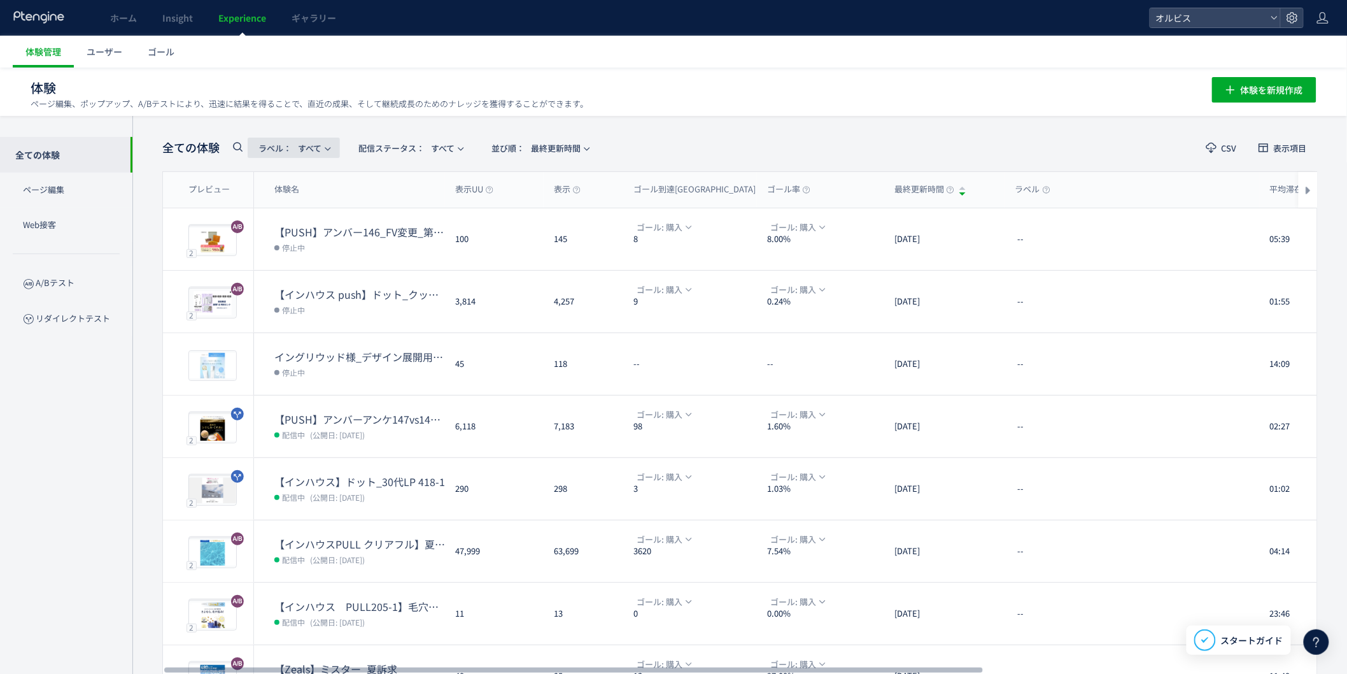
click at [250, 143] on button "ラベル： すべて" at bounding box center [294, 148] width 92 height 20
click at [239, 150] on icon at bounding box center [237, 146] width 15 height 15
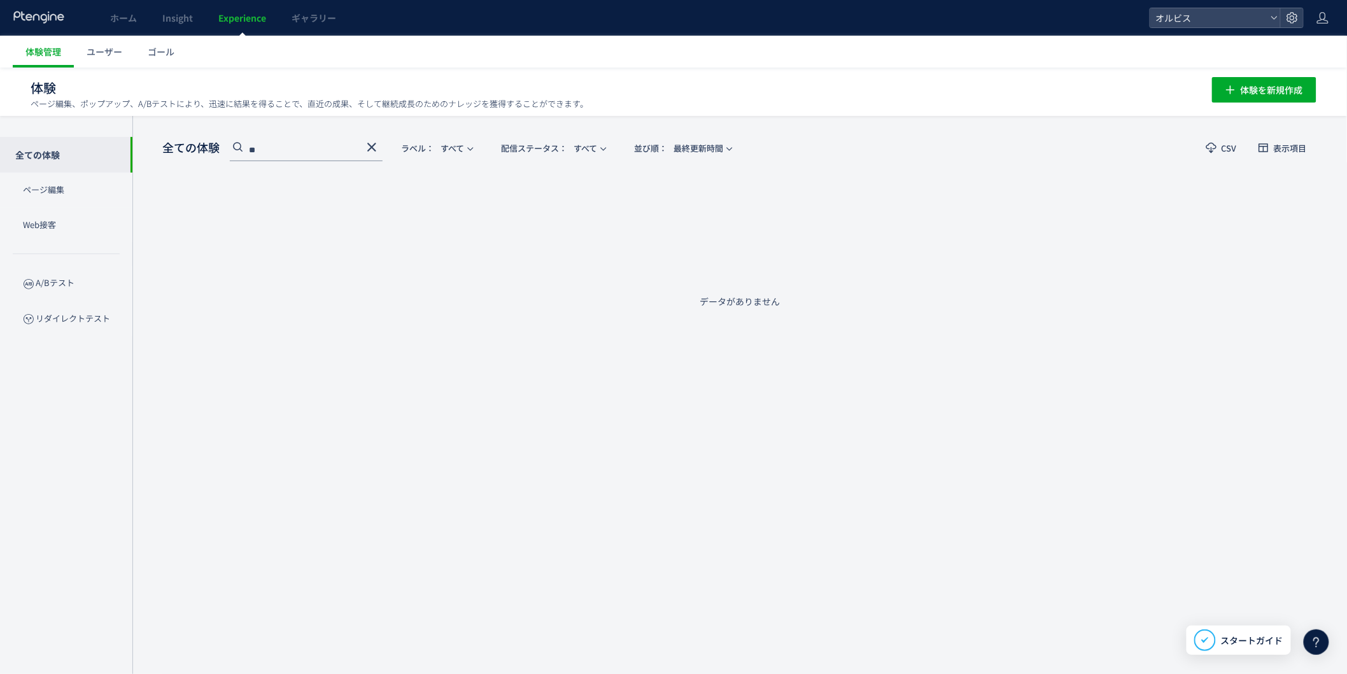
type input "*"
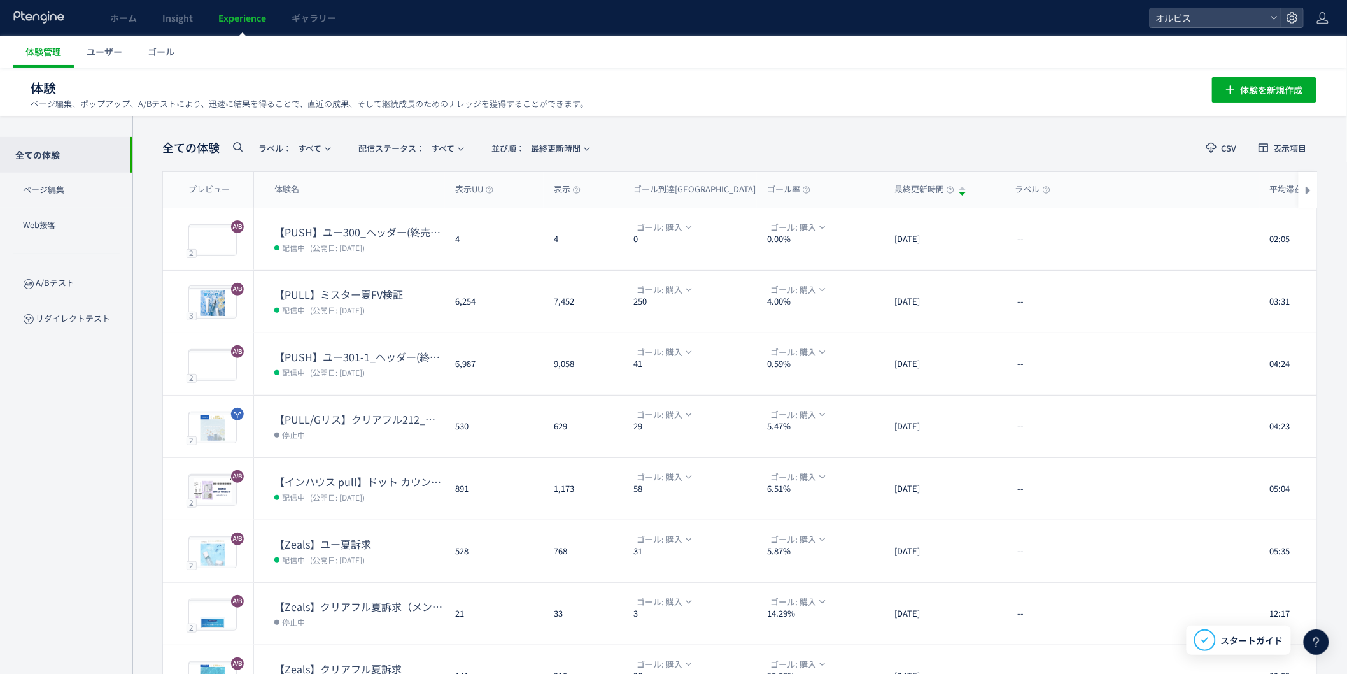
type input "*"
click at [240, 144] on use at bounding box center [238, 147] width 10 height 10
click at [304, 151] on input "text" at bounding box center [306, 151] width 153 height 20
type input "***"
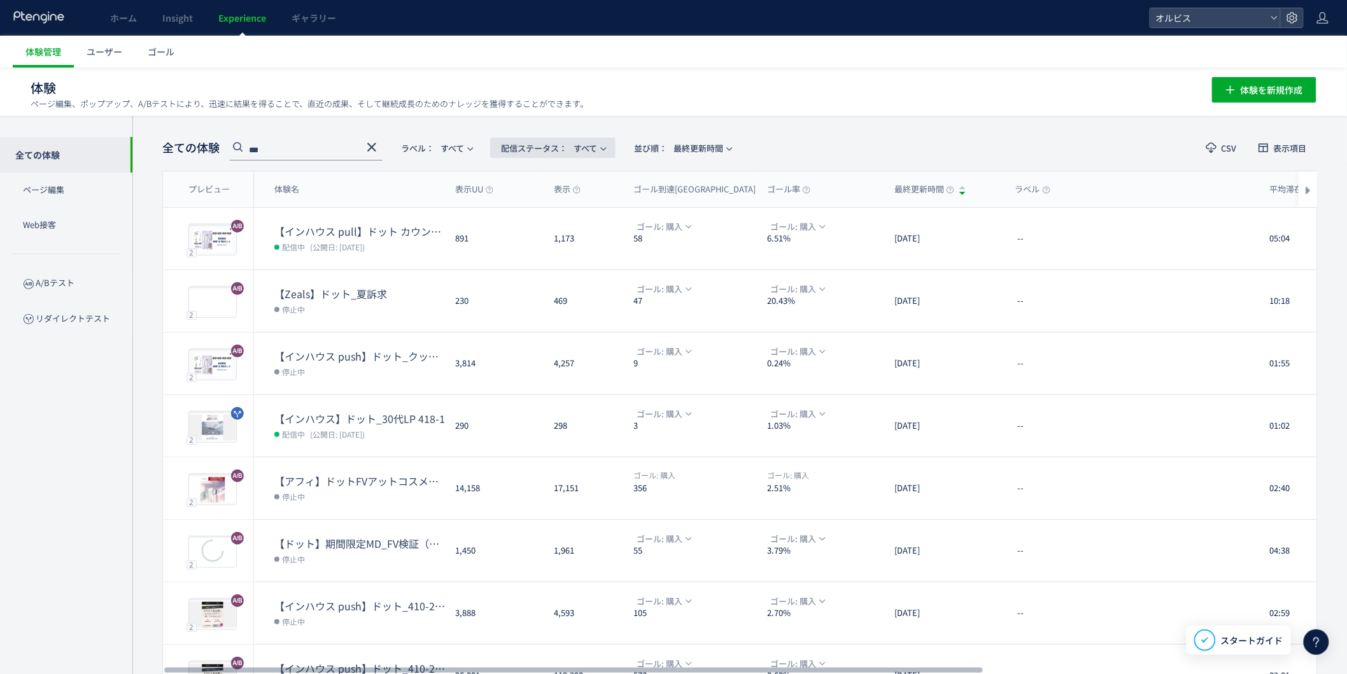
click at [527, 145] on span "配信ステータス​：" at bounding box center [534, 148] width 66 height 12
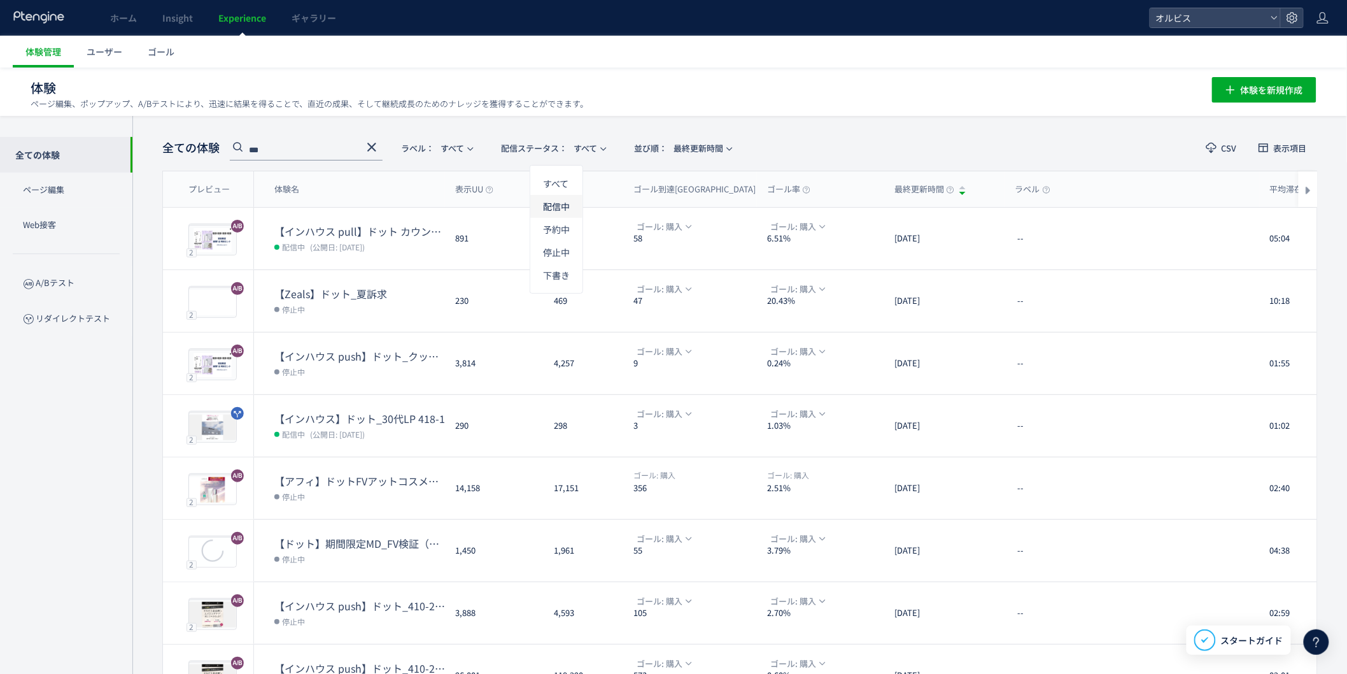
click at [557, 207] on li "配信中" at bounding box center [556, 206] width 52 height 23
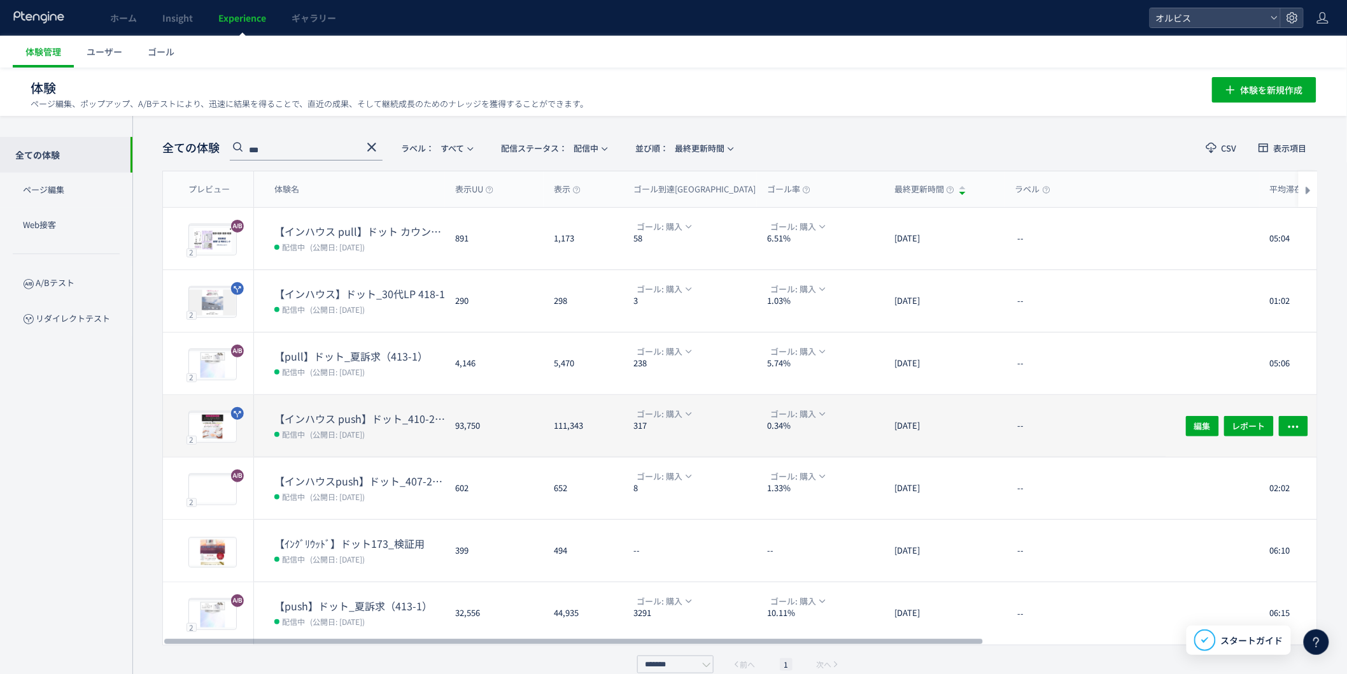
click at [348, 430] on span "(公開日: [DATE])" at bounding box center [337, 434] width 55 height 11
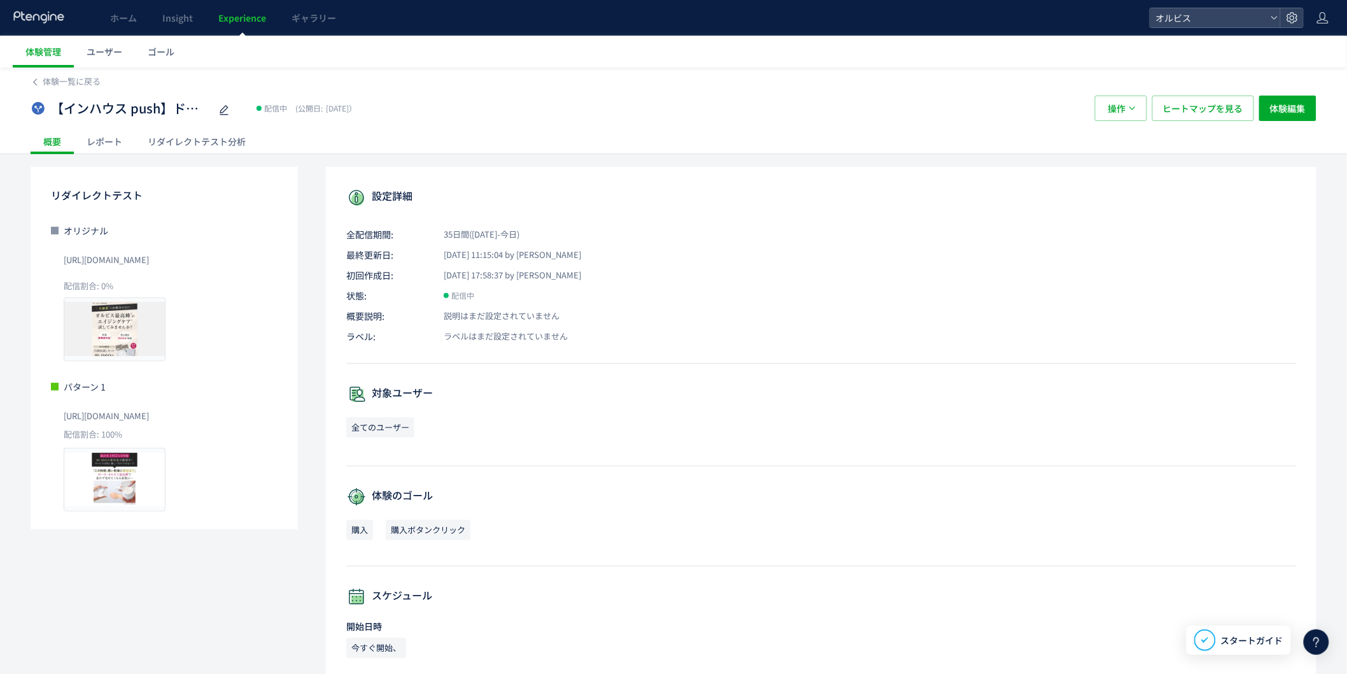
click at [200, 145] on div "リダイレクトテスト分析" at bounding box center [197, 141] width 124 height 25
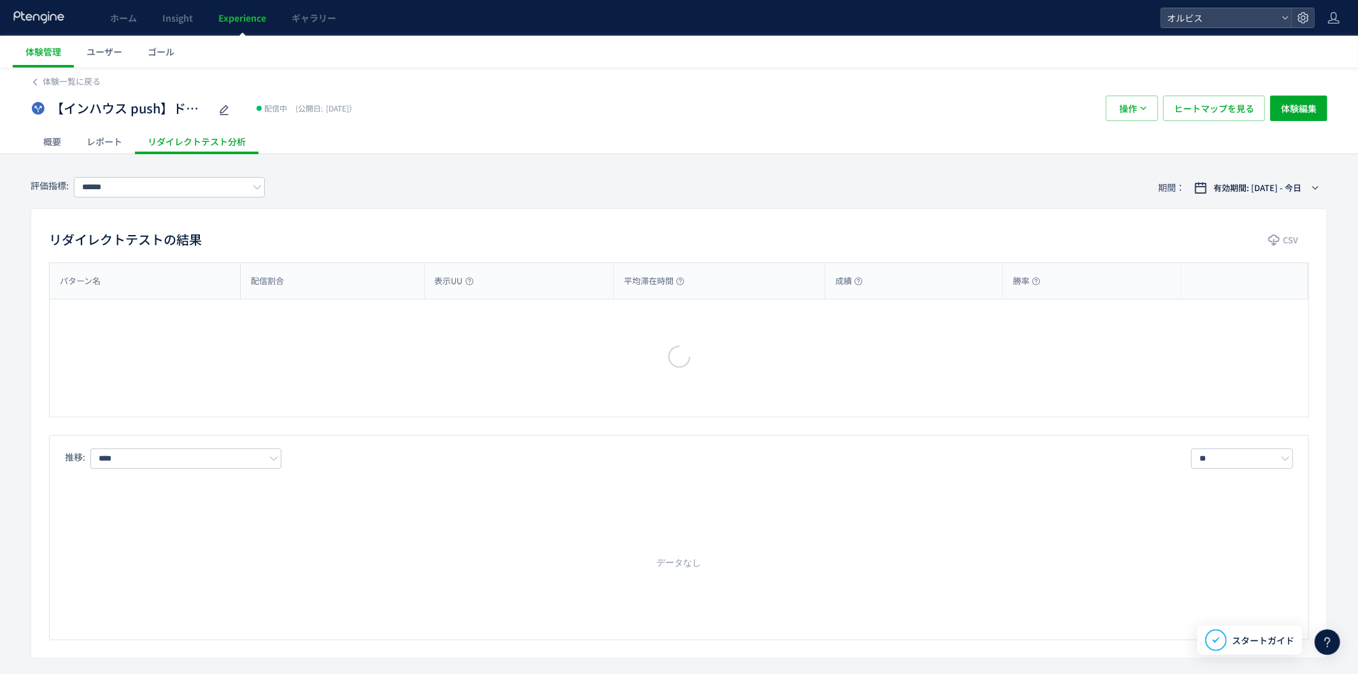
type input "**"
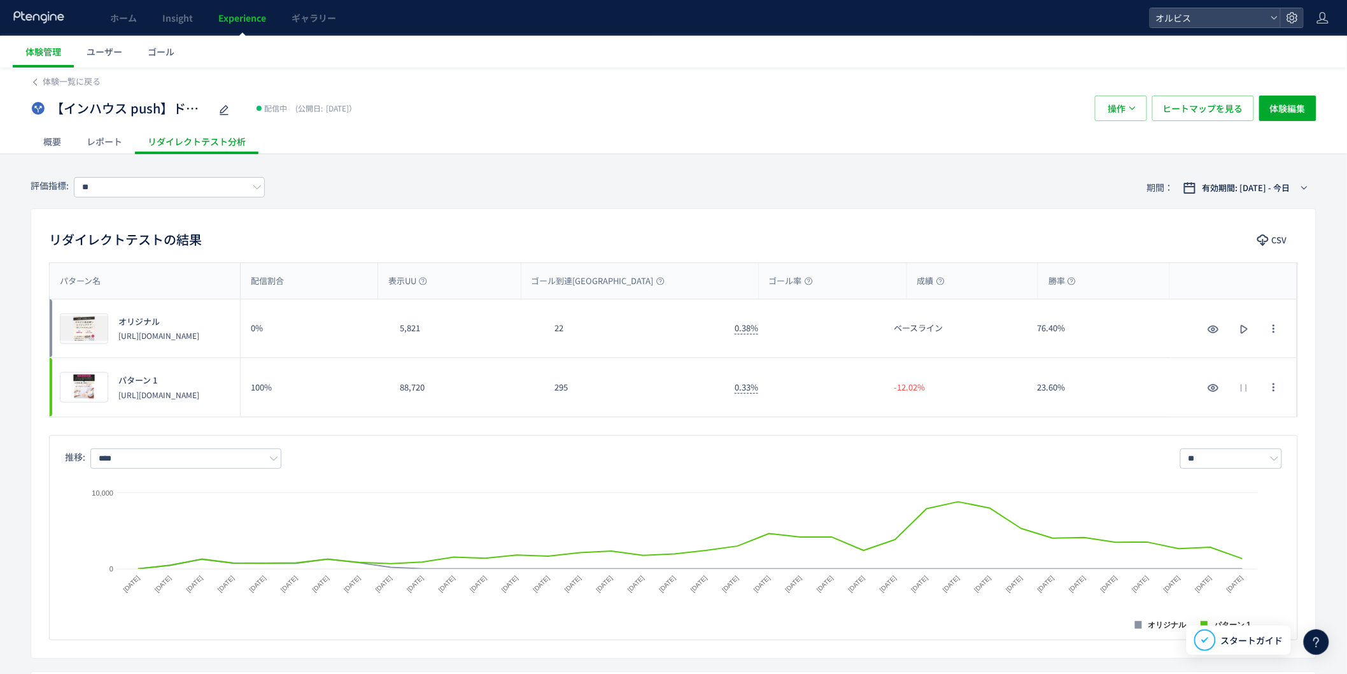
click at [49, 143] on div "概要" at bounding box center [52, 141] width 43 height 25
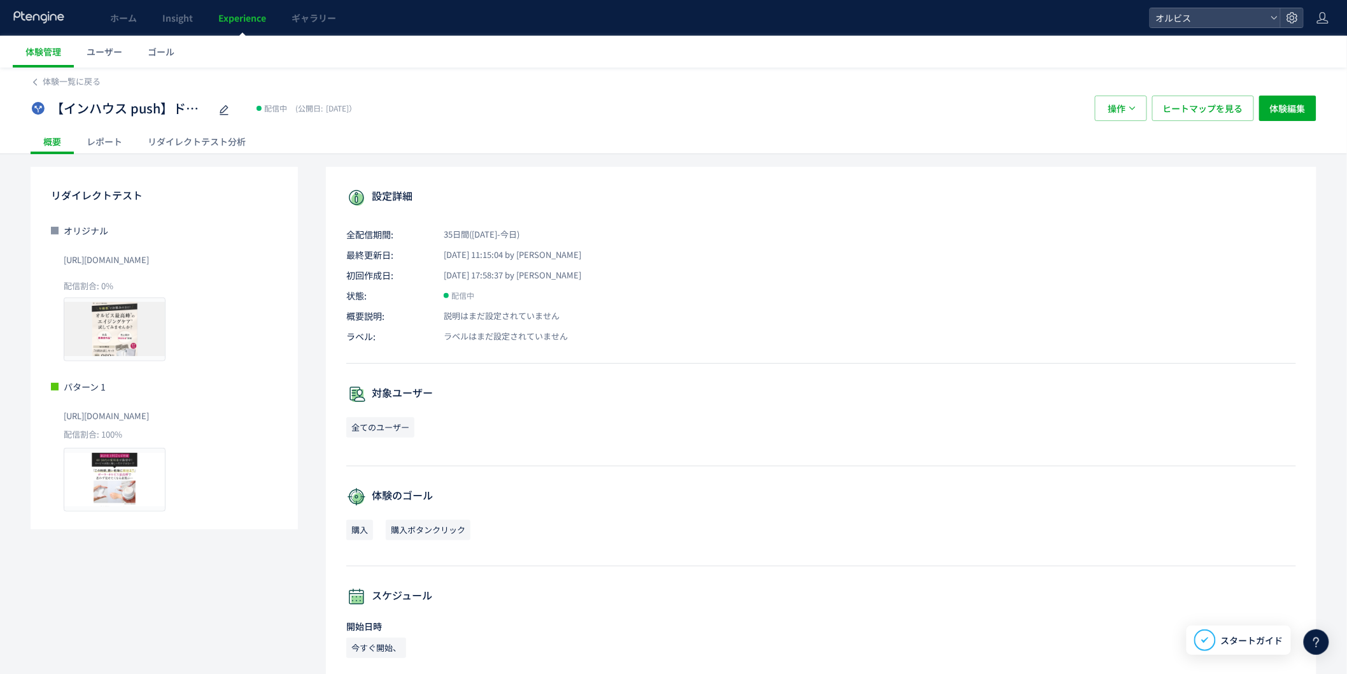
click at [110, 140] on div "レポート" at bounding box center [104, 141] width 61 height 25
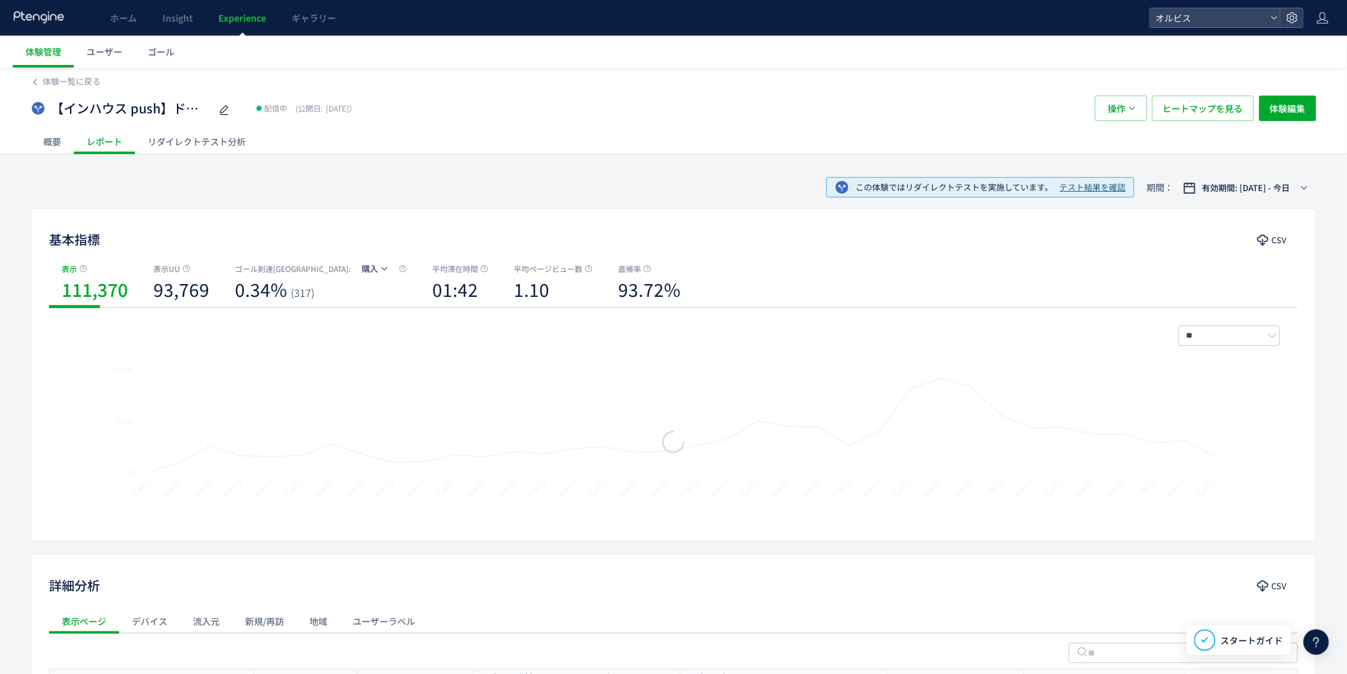
click at [54, 139] on div "概要" at bounding box center [52, 141] width 43 height 25
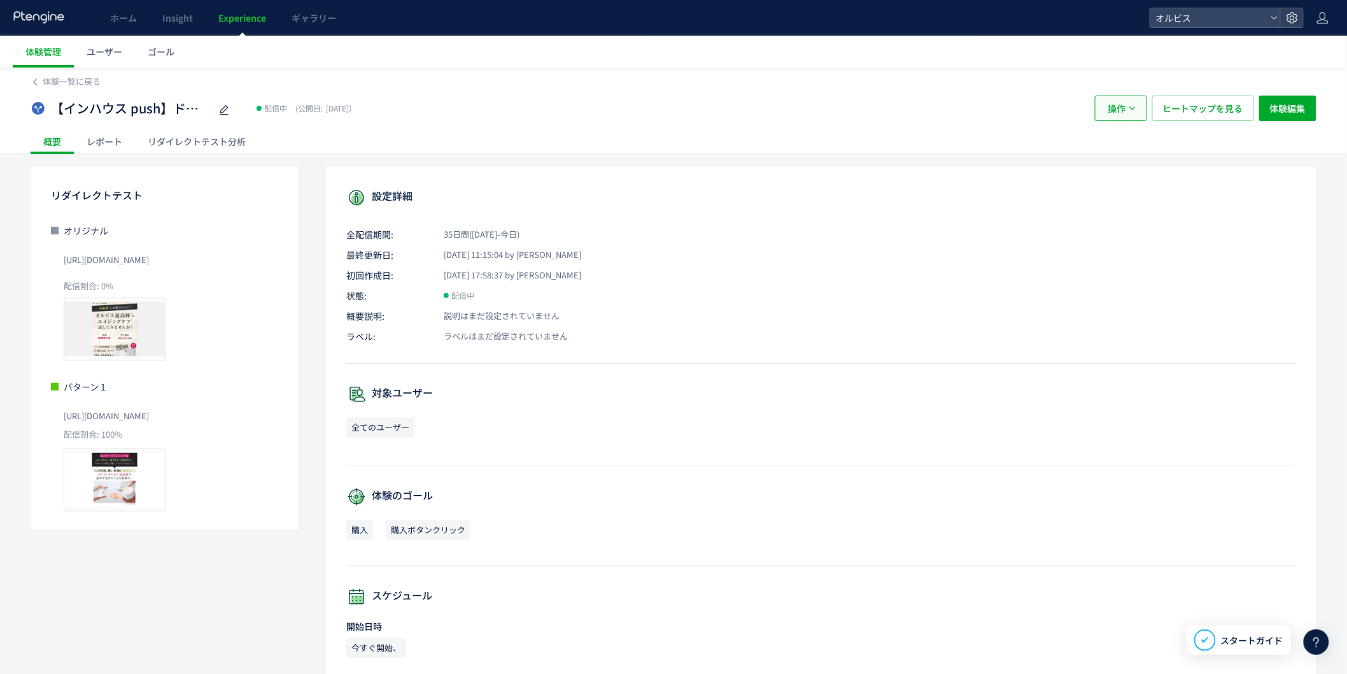
click at [1124, 105] on span "操作" at bounding box center [1118, 108] width 18 height 25
click at [1004, 153] on div "概要 レポート リダイレクトテスト分析" at bounding box center [674, 141] width 1286 height 25
click at [1300, 99] on span "体験編集" at bounding box center [1288, 108] width 36 height 25
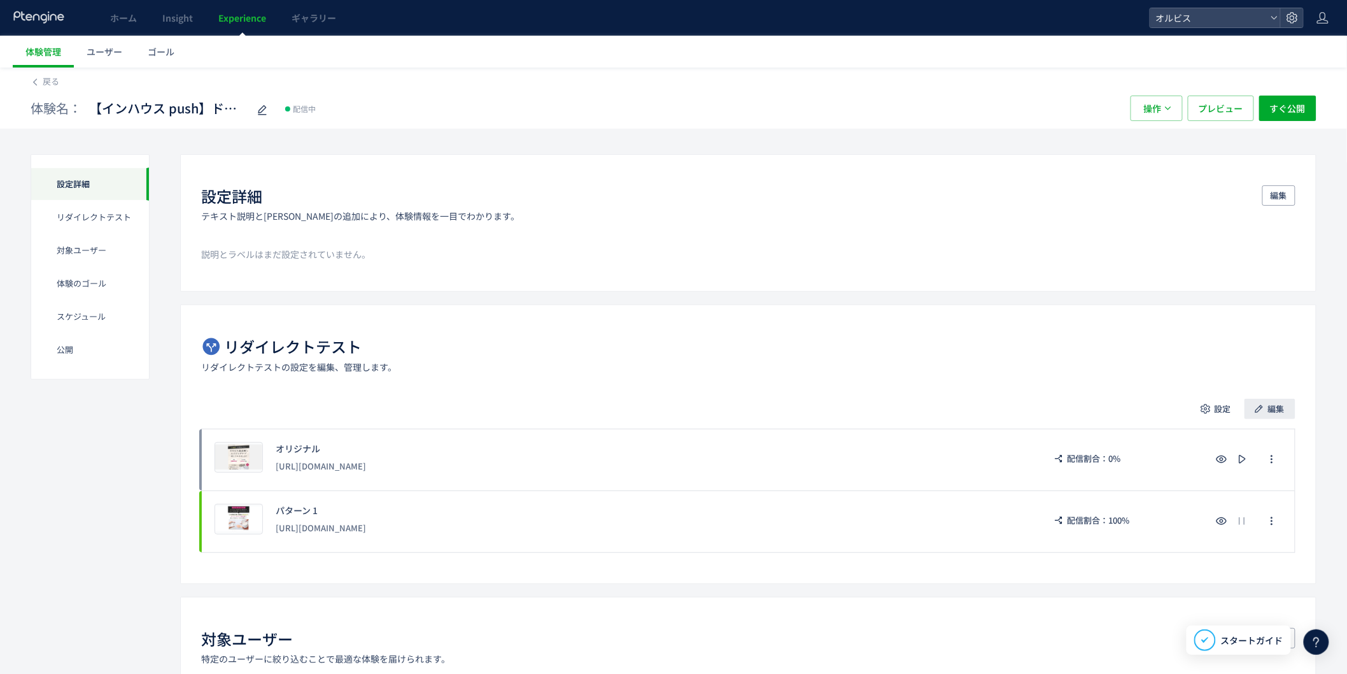
click at [1273, 414] on span "編集" at bounding box center [1276, 409] width 17 height 20
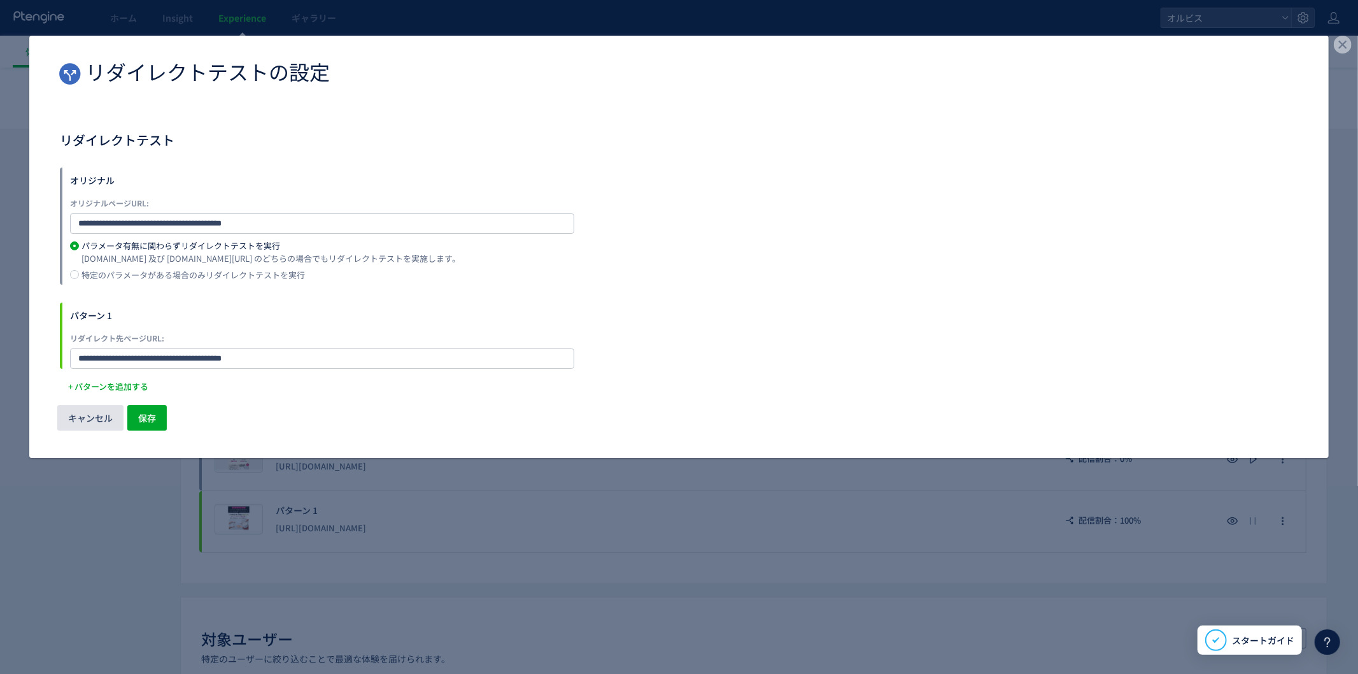
click at [99, 410] on span "キャンセル" at bounding box center [90, 417] width 45 height 25
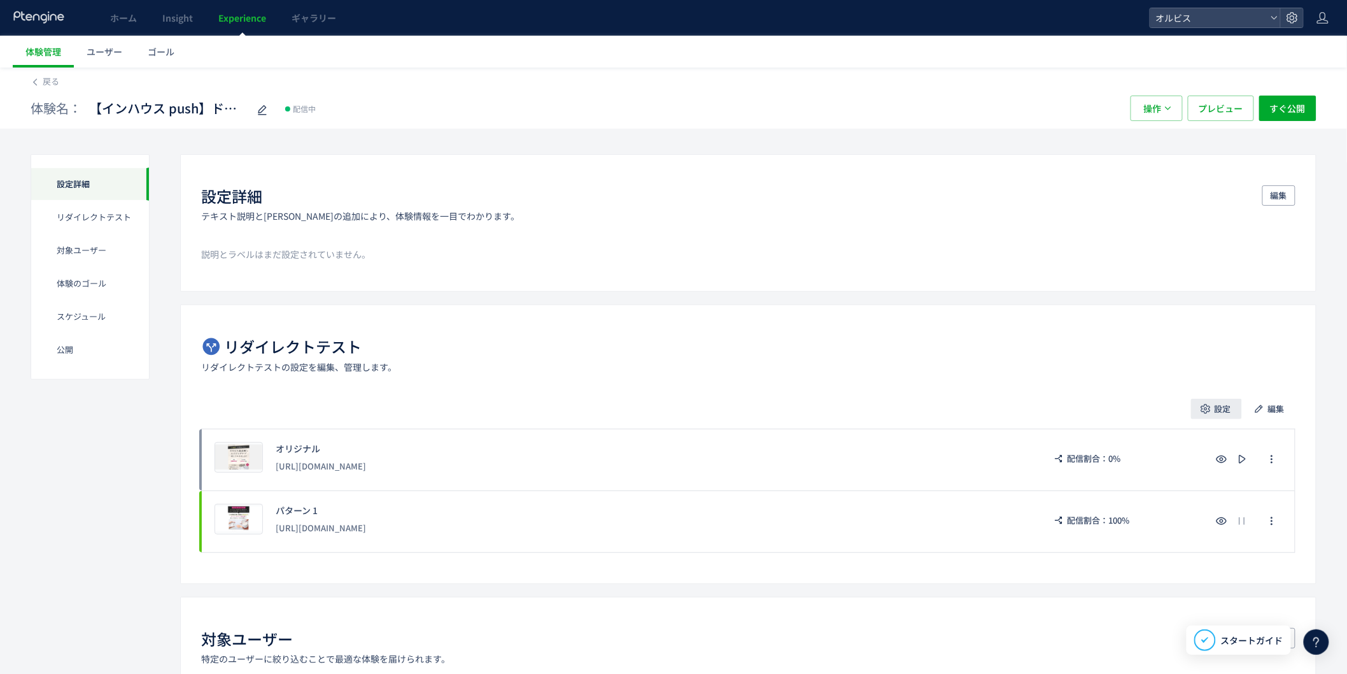
click at [1212, 415] on button "設定" at bounding box center [1216, 409] width 51 height 20
click at [1193, 444] on span "配信割合" at bounding box center [1186, 445] width 36 height 13
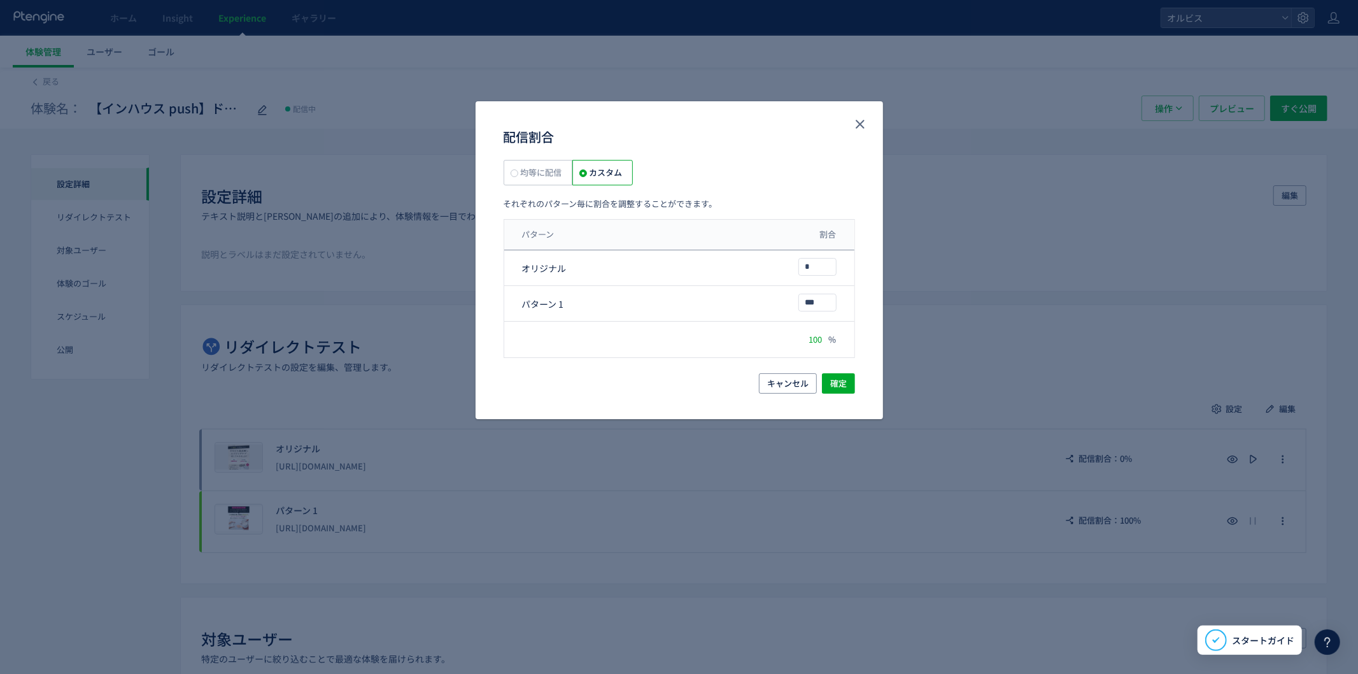
click at [548, 191] on div "均等に配信 カスタム それぞれのパターン毎に割合を調整することができます。" at bounding box center [679, 185] width 351 height 50
click at [548, 182] on label "均等に配信" at bounding box center [538, 172] width 69 height 25
click at [846, 379] on span "確定" at bounding box center [838, 383] width 17 height 20
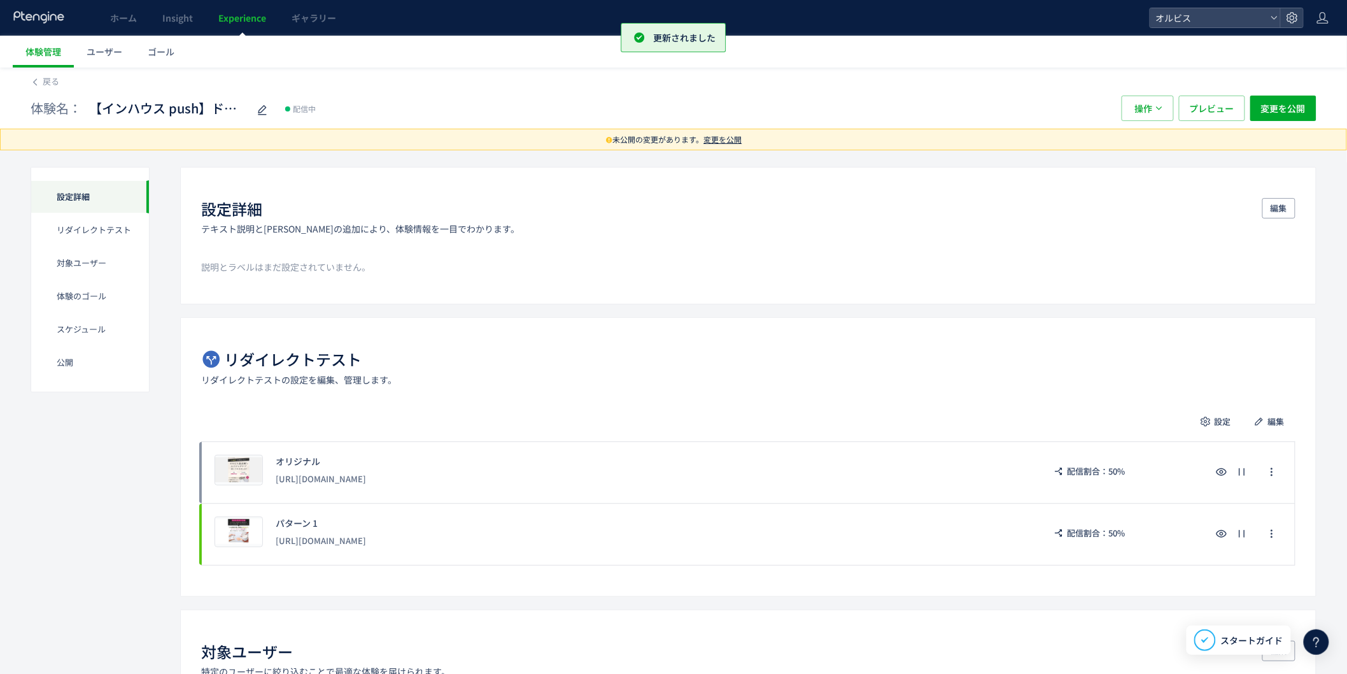
click at [718, 139] on span "変更を公開" at bounding box center [723, 139] width 38 height 11
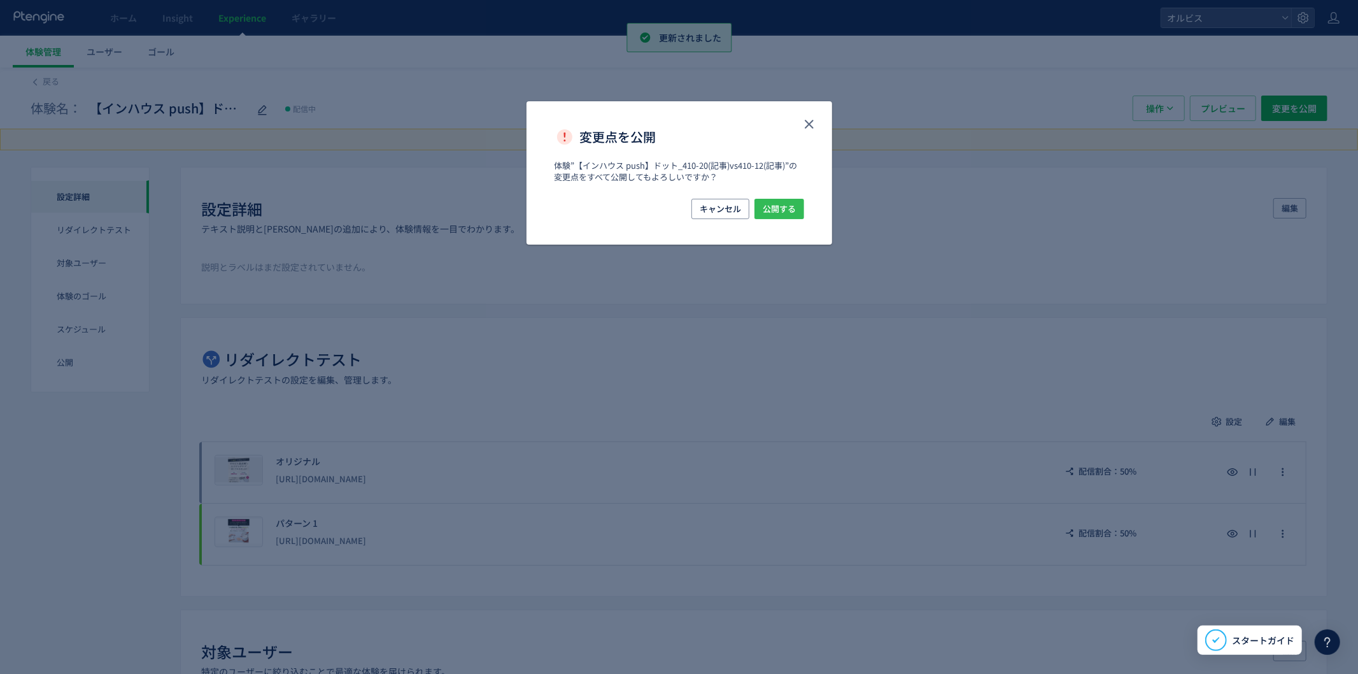
click at [777, 206] on span "公開する" at bounding box center [779, 209] width 33 height 20
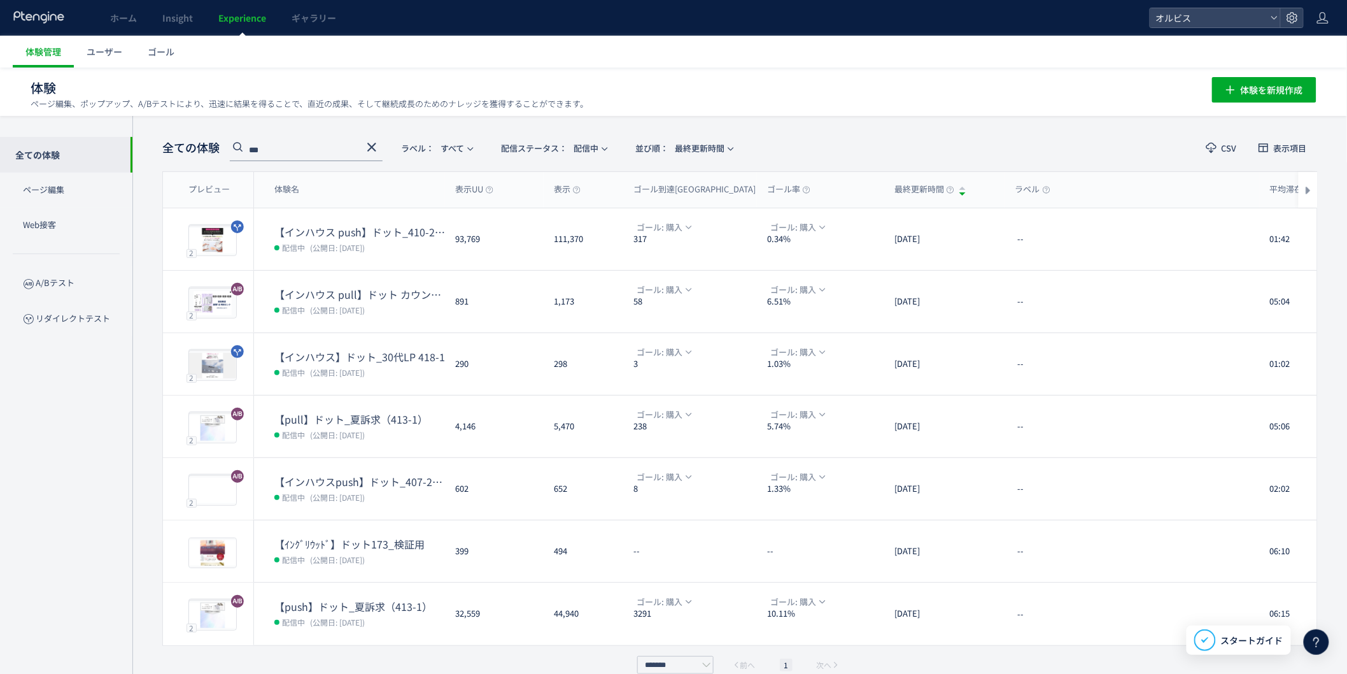
click at [372, 144] on icon at bounding box center [371, 146] width 15 height 15
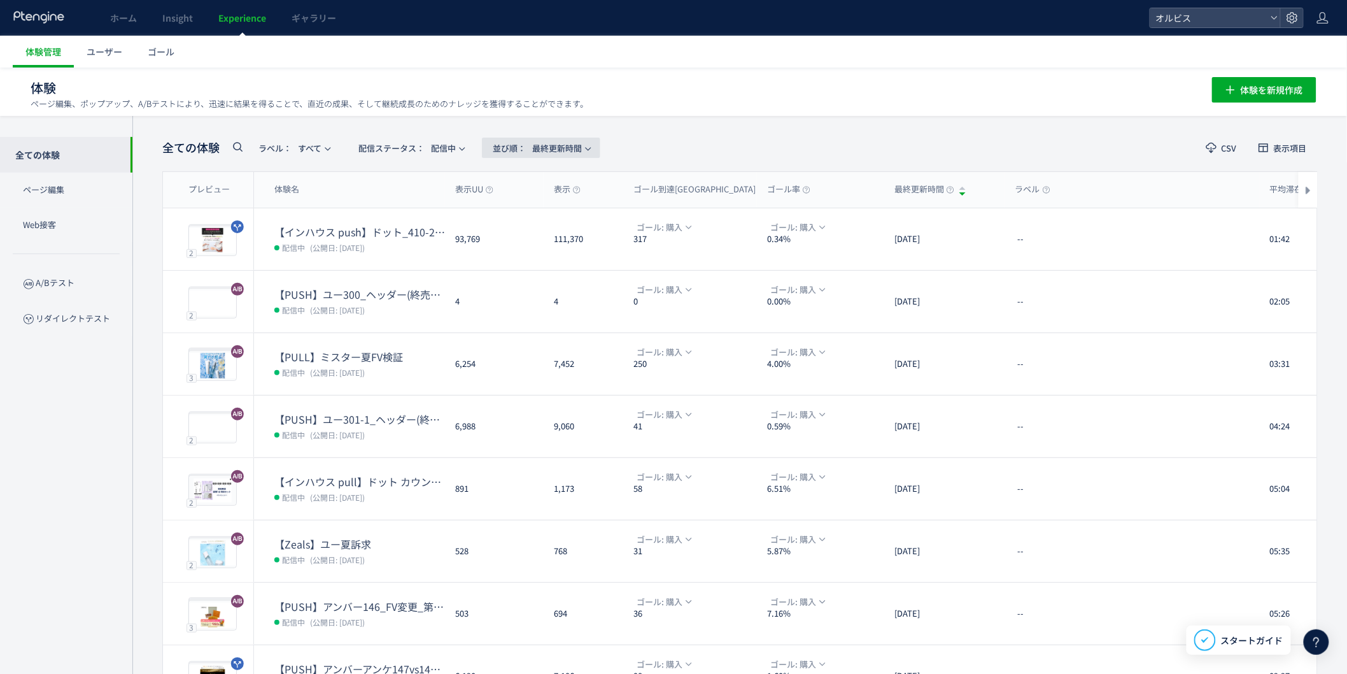
click at [550, 146] on span "並び順： 最終更新時間" at bounding box center [537, 148] width 89 height 21
click at [448, 148] on span "配信ステータス​： 配信中" at bounding box center [406, 148] width 97 height 21
click at [421, 276] on li "下書き" at bounding box center [414, 275] width 52 height 23
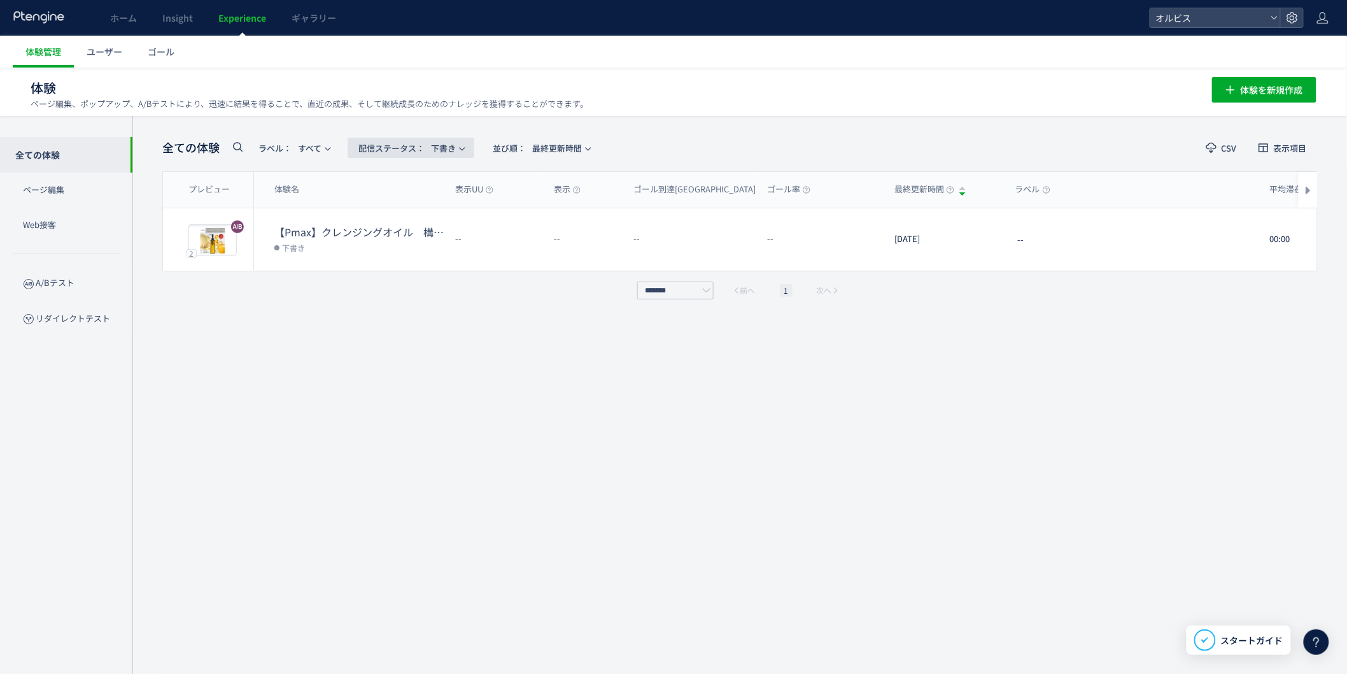
click at [440, 155] on span "配信ステータス​： 下書き" at bounding box center [406, 148] width 97 height 21
click at [417, 257] on li "停止中" at bounding box center [414, 252] width 52 height 23
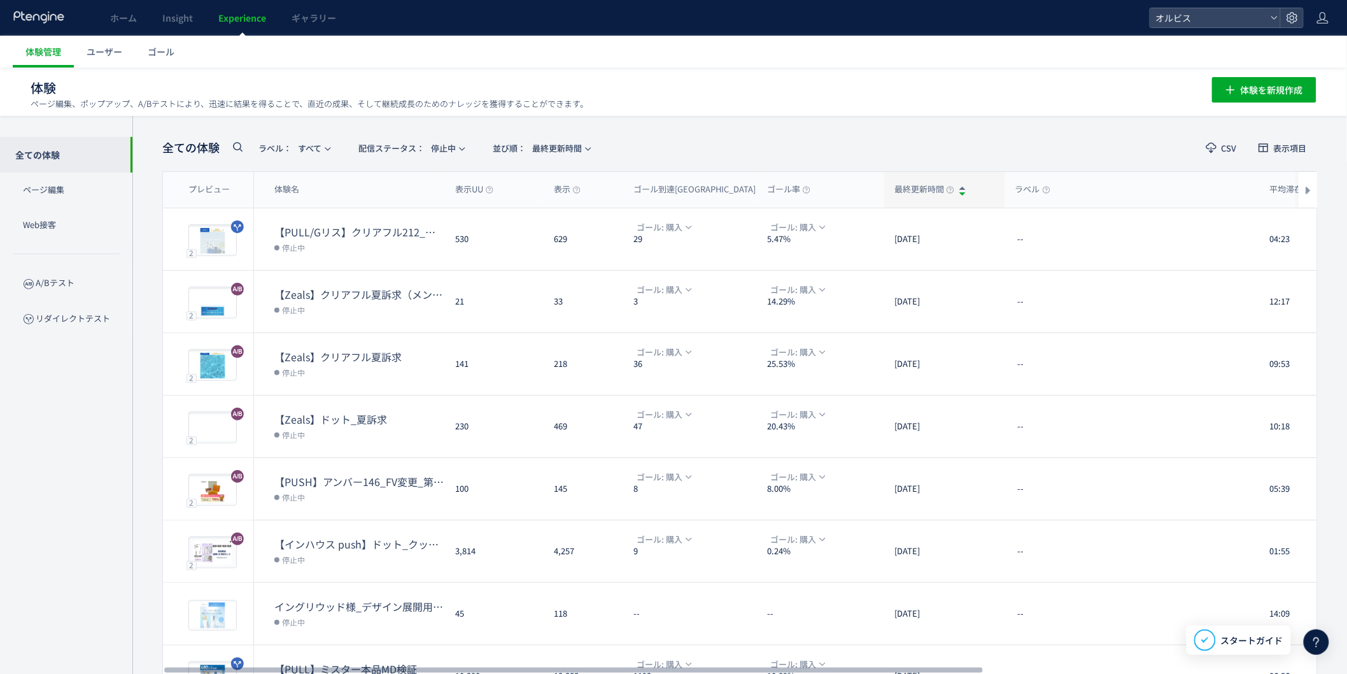
click at [916, 190] on span "最終更新時間" at bounding box center [925, 189] width 60 height 12
